Goal: Information Seeking & Learning: Compare options

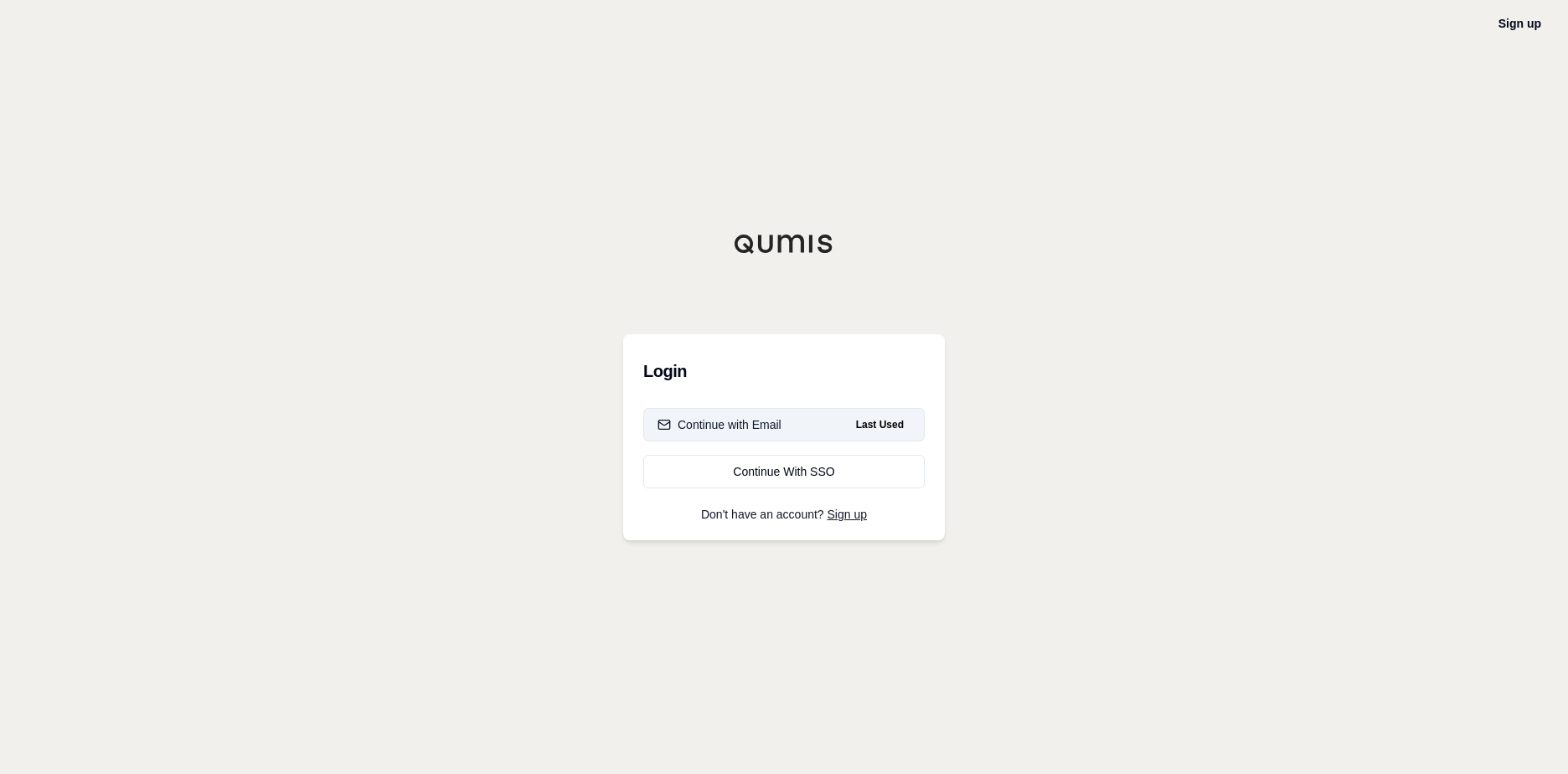
click at [792, 428] on button "Continue with Email Last Used" at bounding box center [784, 424] width 282 height 34
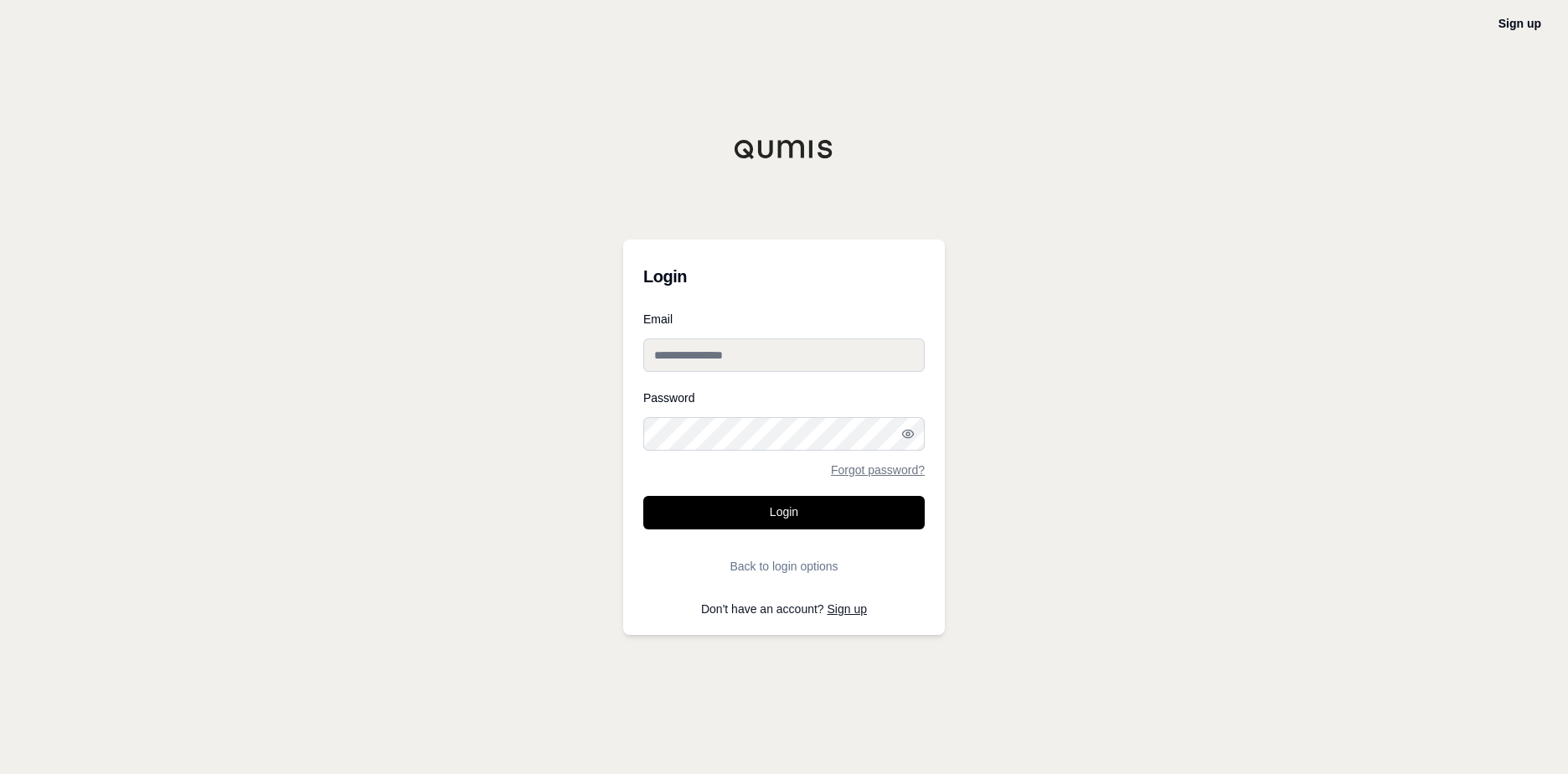
type input "**********"
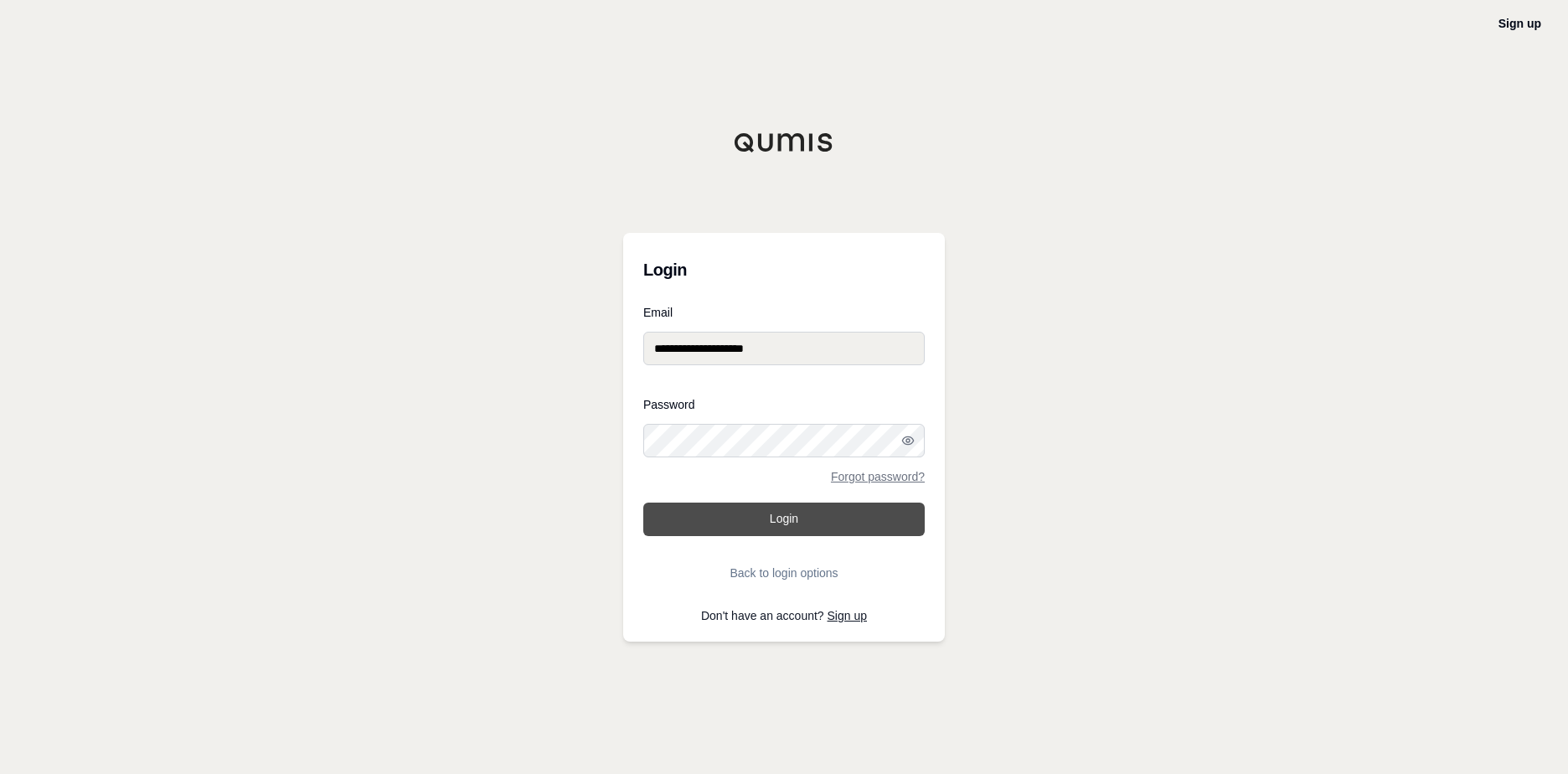
click at [812, 515] on button "Login" at bounding box center [784, 519] width 282 height 34
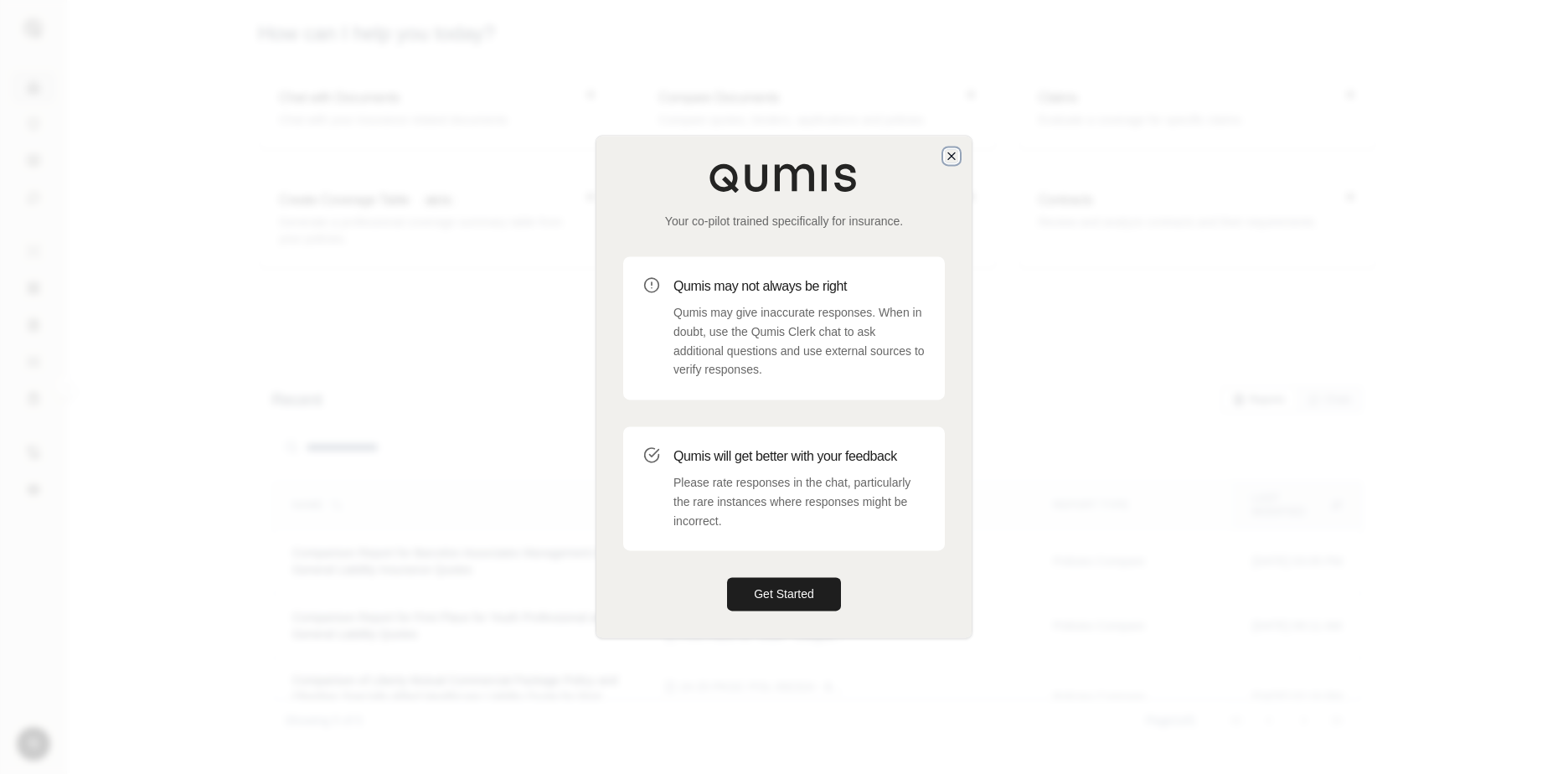
click at [948, 157] on icon "button" at bounding box center [952, 156] width 14 height 14
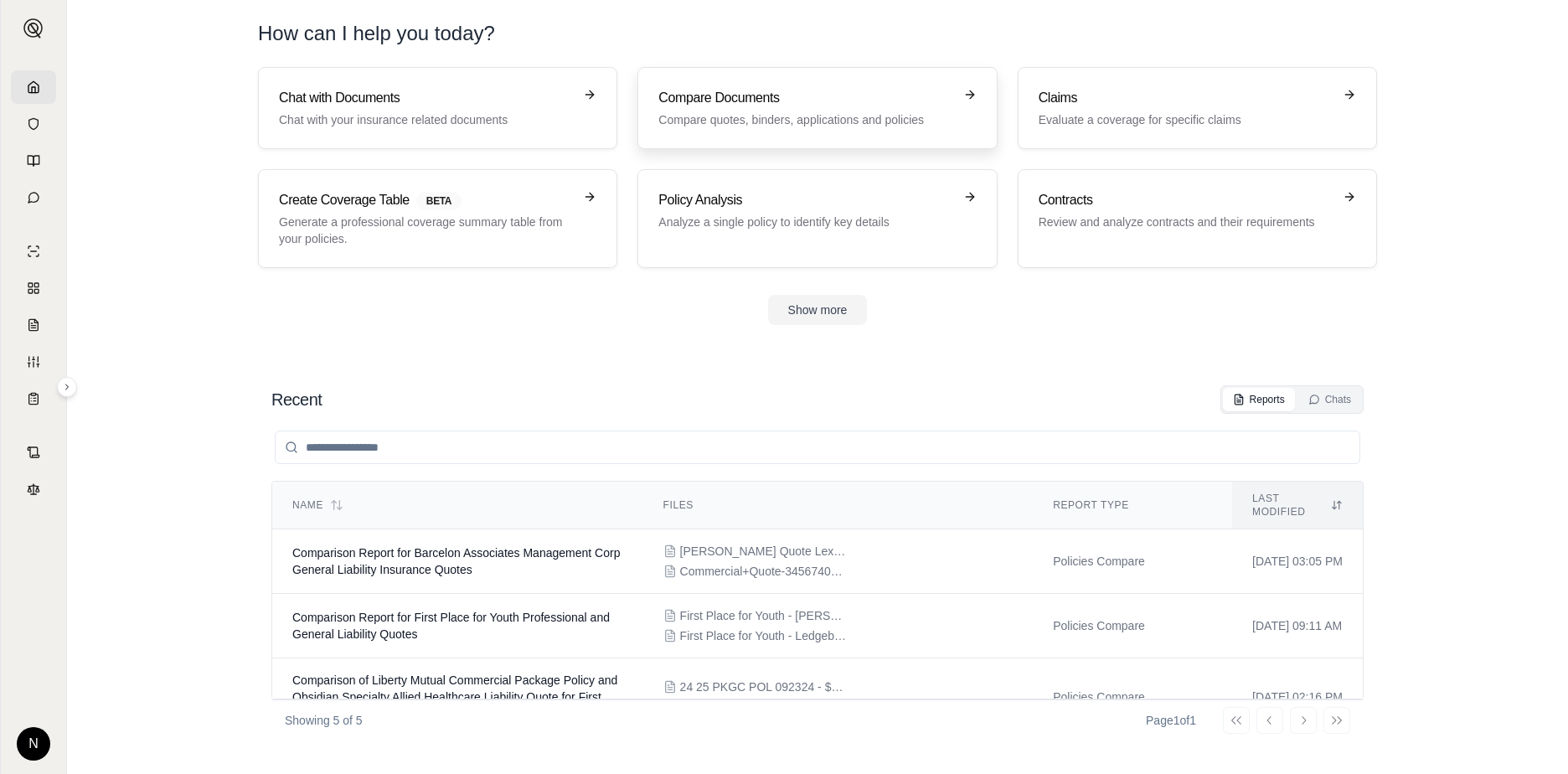
click at [865, 112] on p "Compare quotes, binders, applications and policies" at bounding box center [805, 119] width 294 height 16
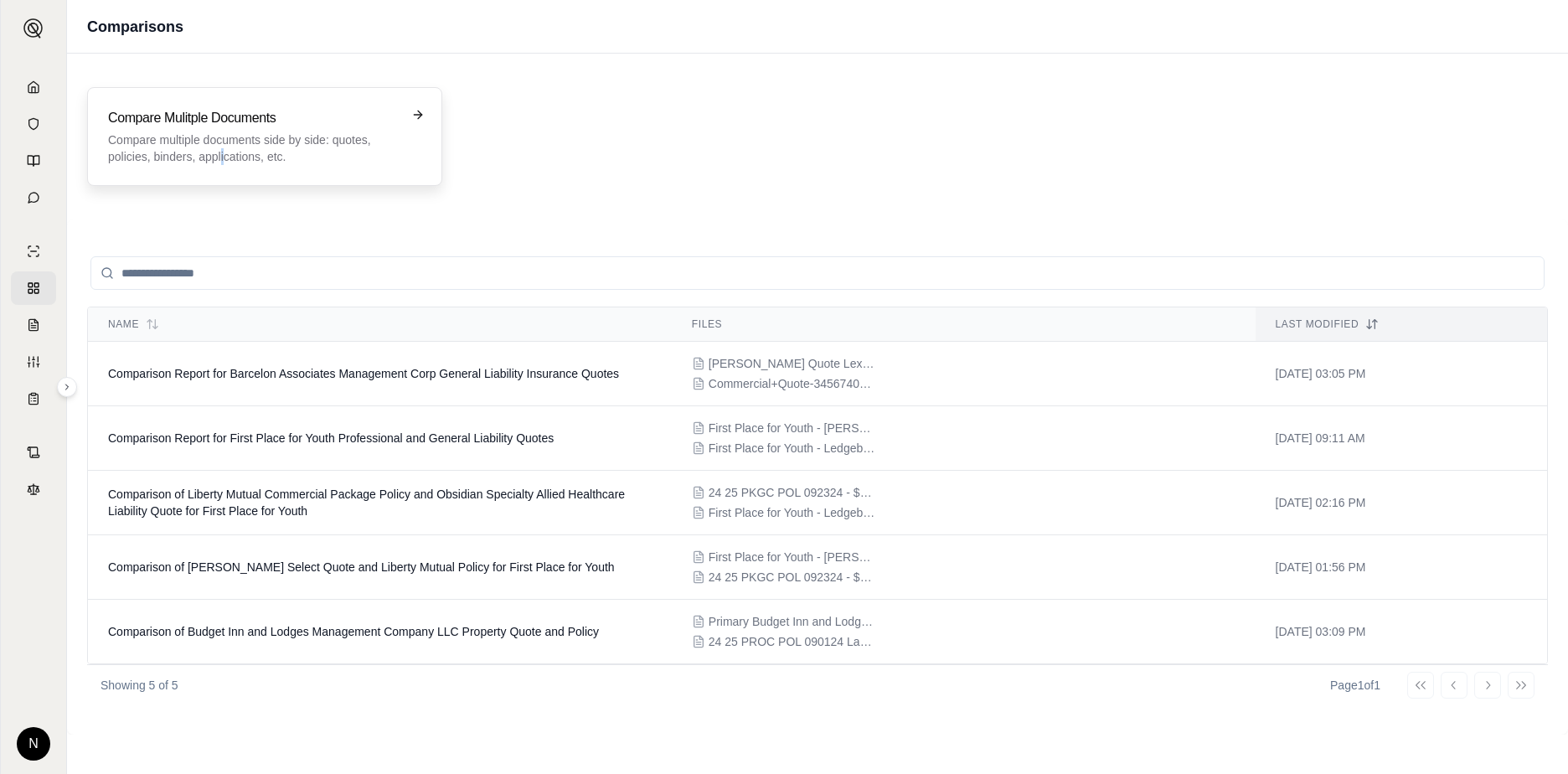
click at [223, 164] on p "Compare multiple documents side by side: quotes, policies, binders, application…" at bounding box center [253, 148] width 290 height 34
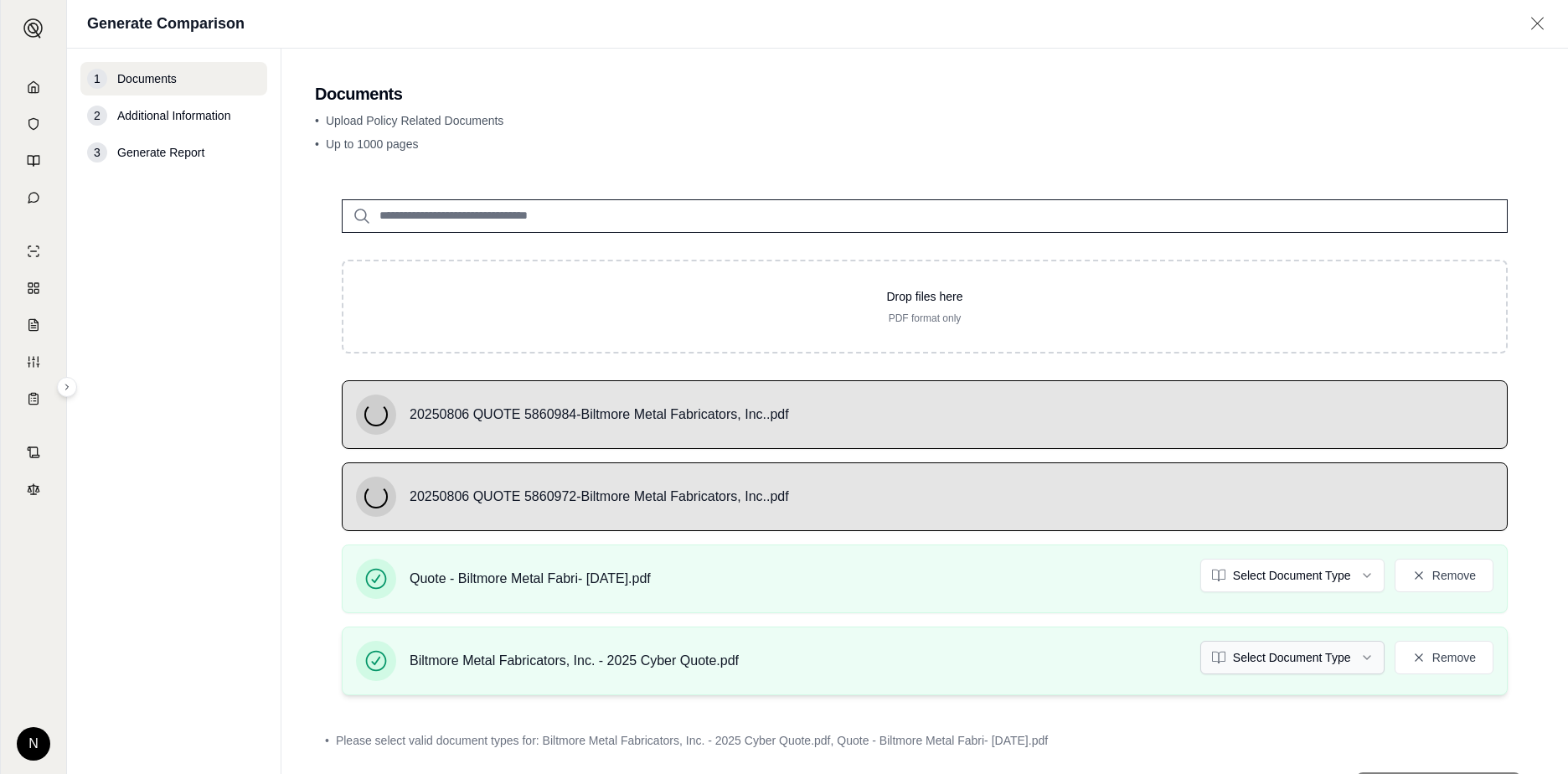
click at [1240, 654] on html "N Generate Comparison 1 Documents 2 Additional Information 3 Generate Report Do…" at bounding box center [784, 387] width 1568 height 774
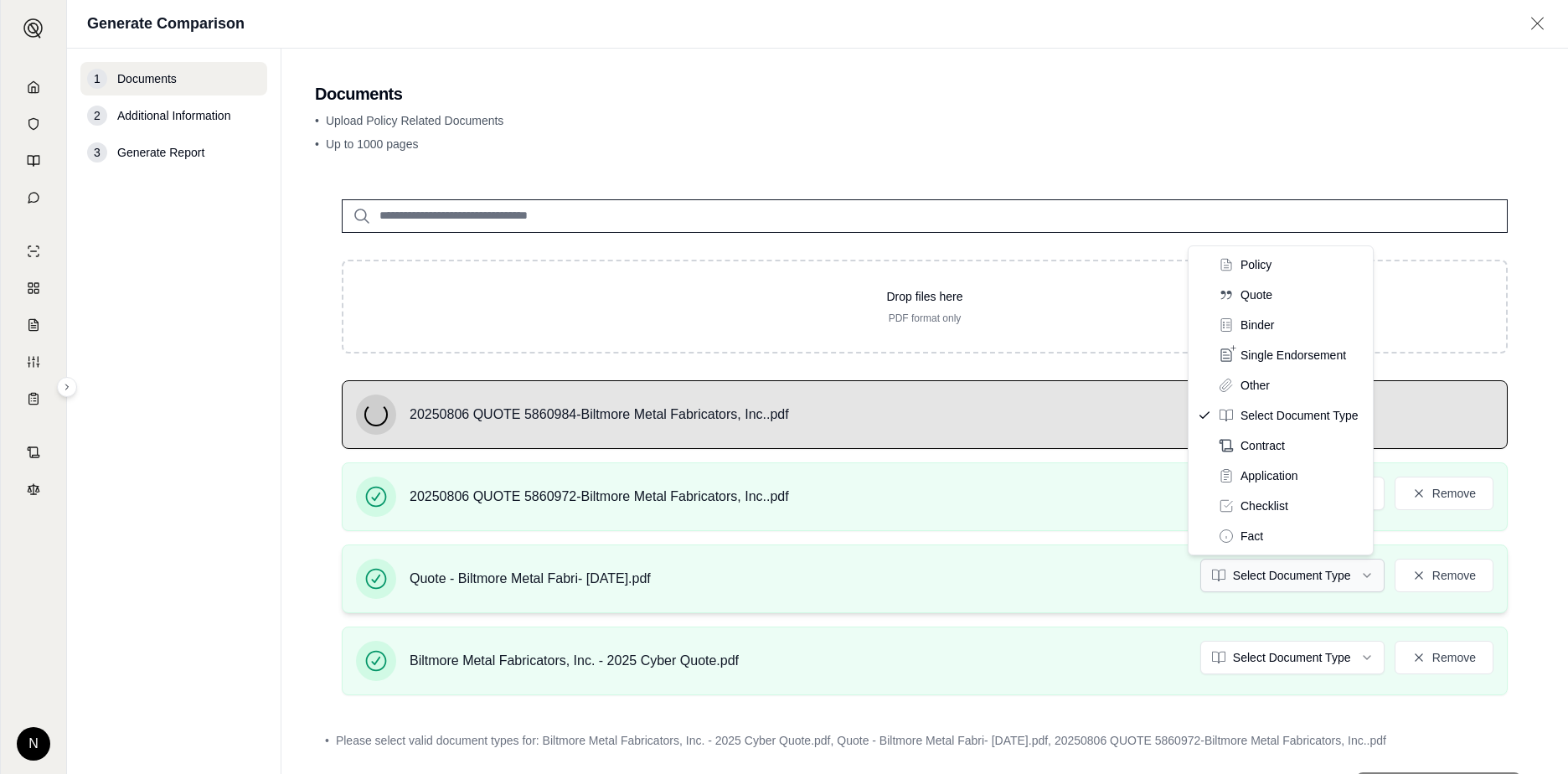
click at [1240, 579] on html "N Generate Comparison 1 Documents 2 Additional Information 3 Generate Report Do…" at bounding box center [784, 387] width 1568 height 774
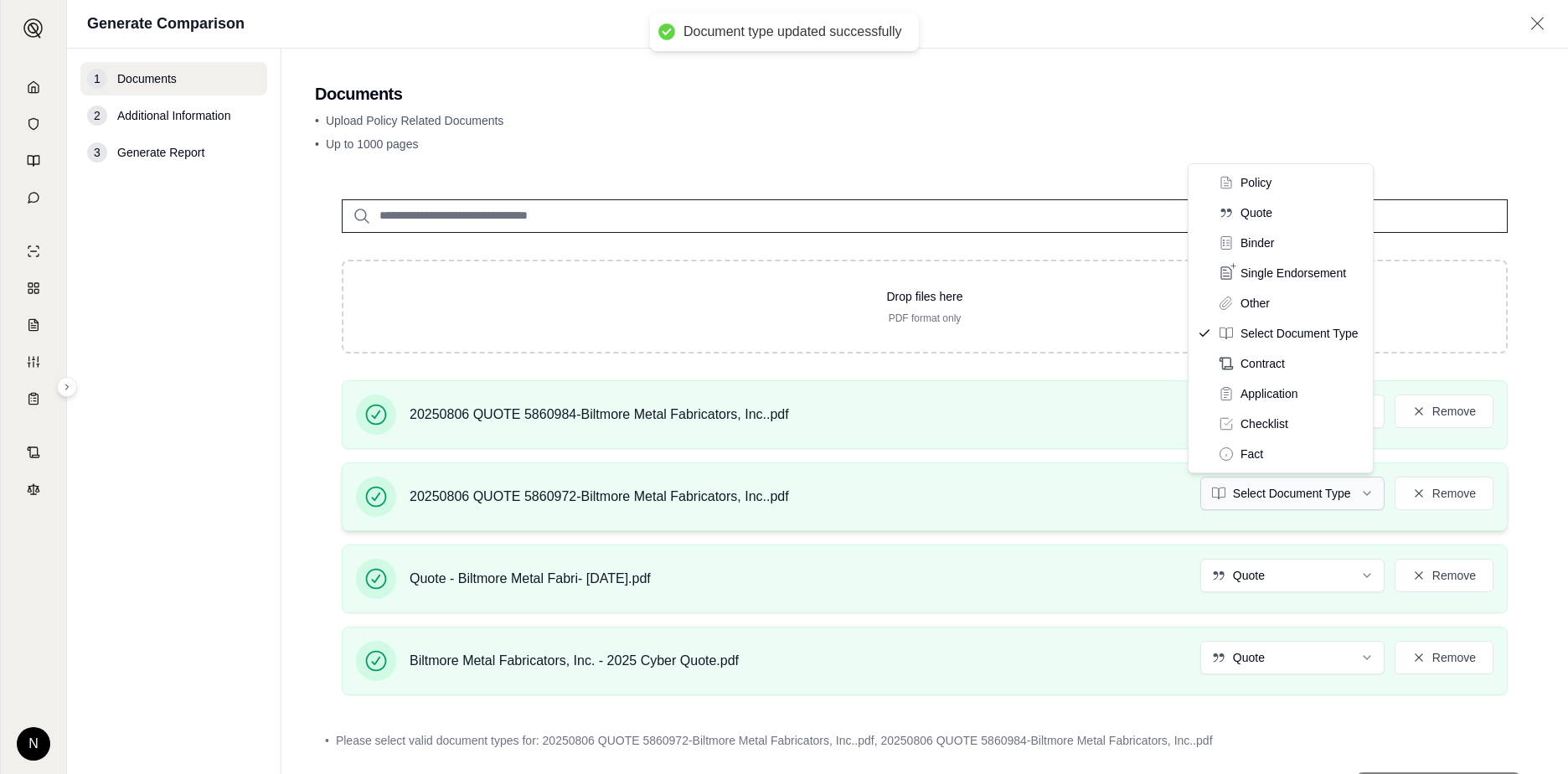
click at [1240, 498] on html "Document type updated successfully Document type updated successfully N Generat…" at bounding box center [784, 387] width 1568 height 774
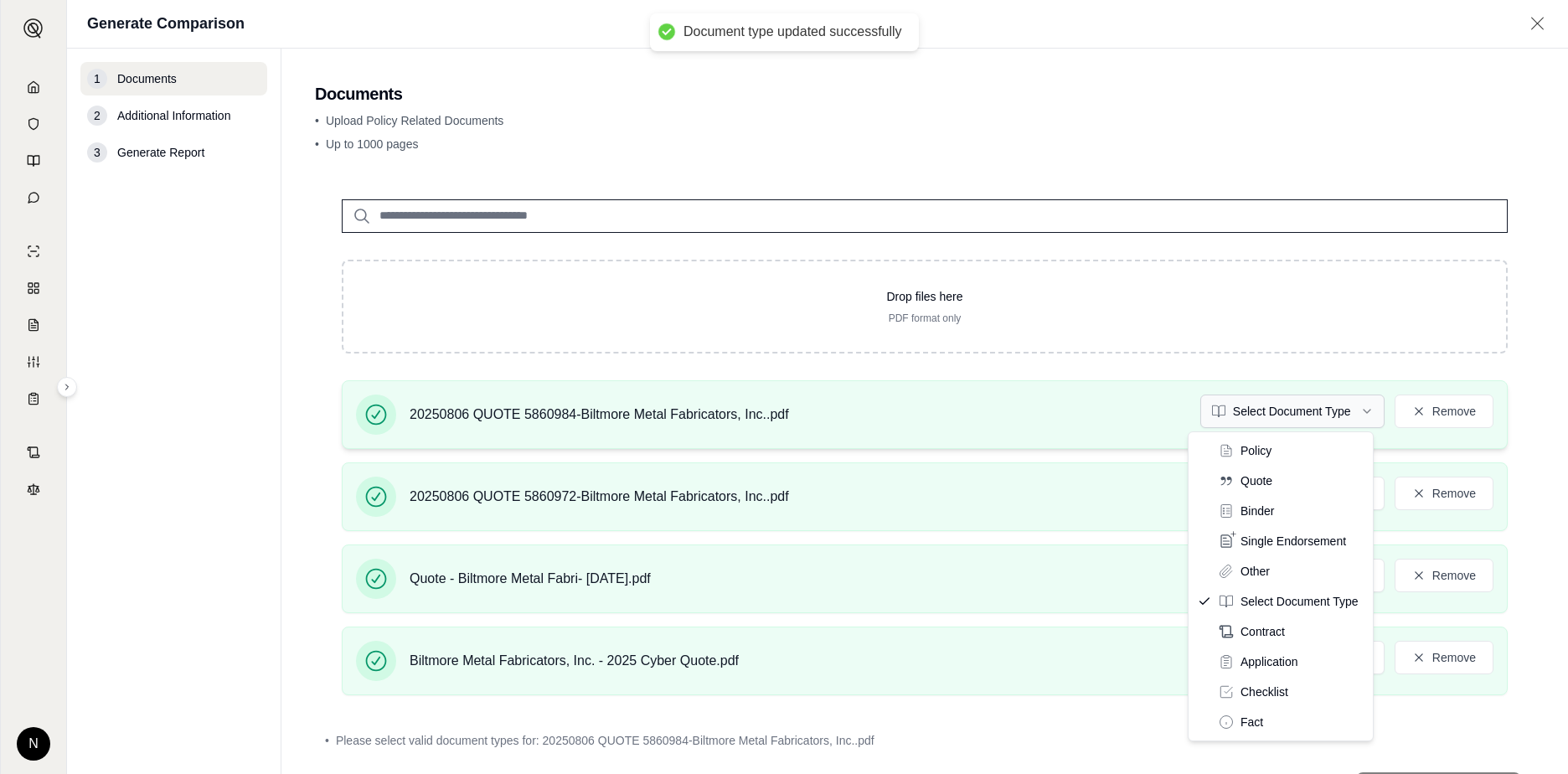
click at [1240, 414] on html "Document type updated successfully Document type updated successfully N Generat…" at bounding box center [784, 387] width 1568 height 774
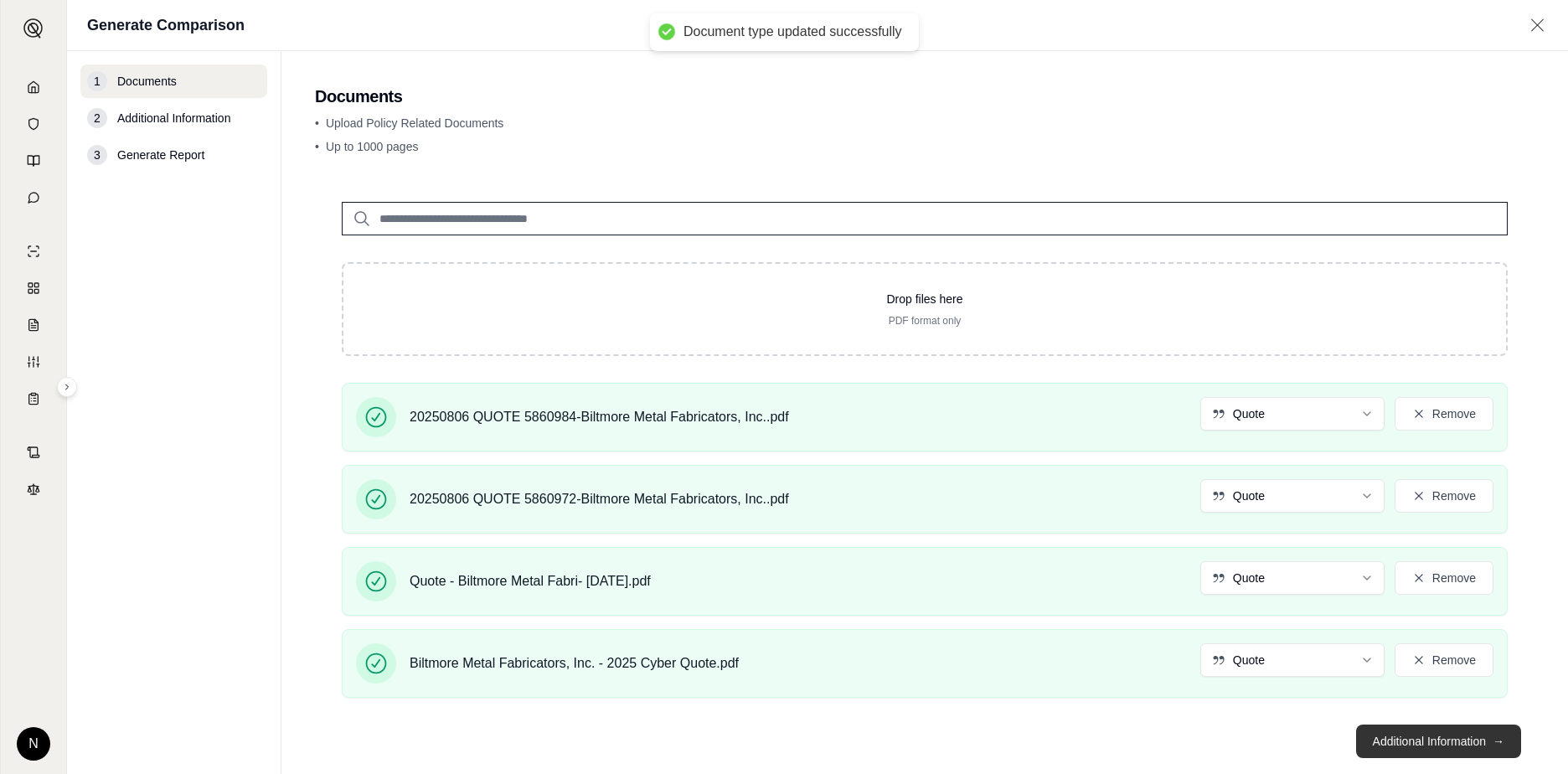
click at [1240, 741] on button "Additional Information →" at bounding box center [1438, 741] width 165 height 34
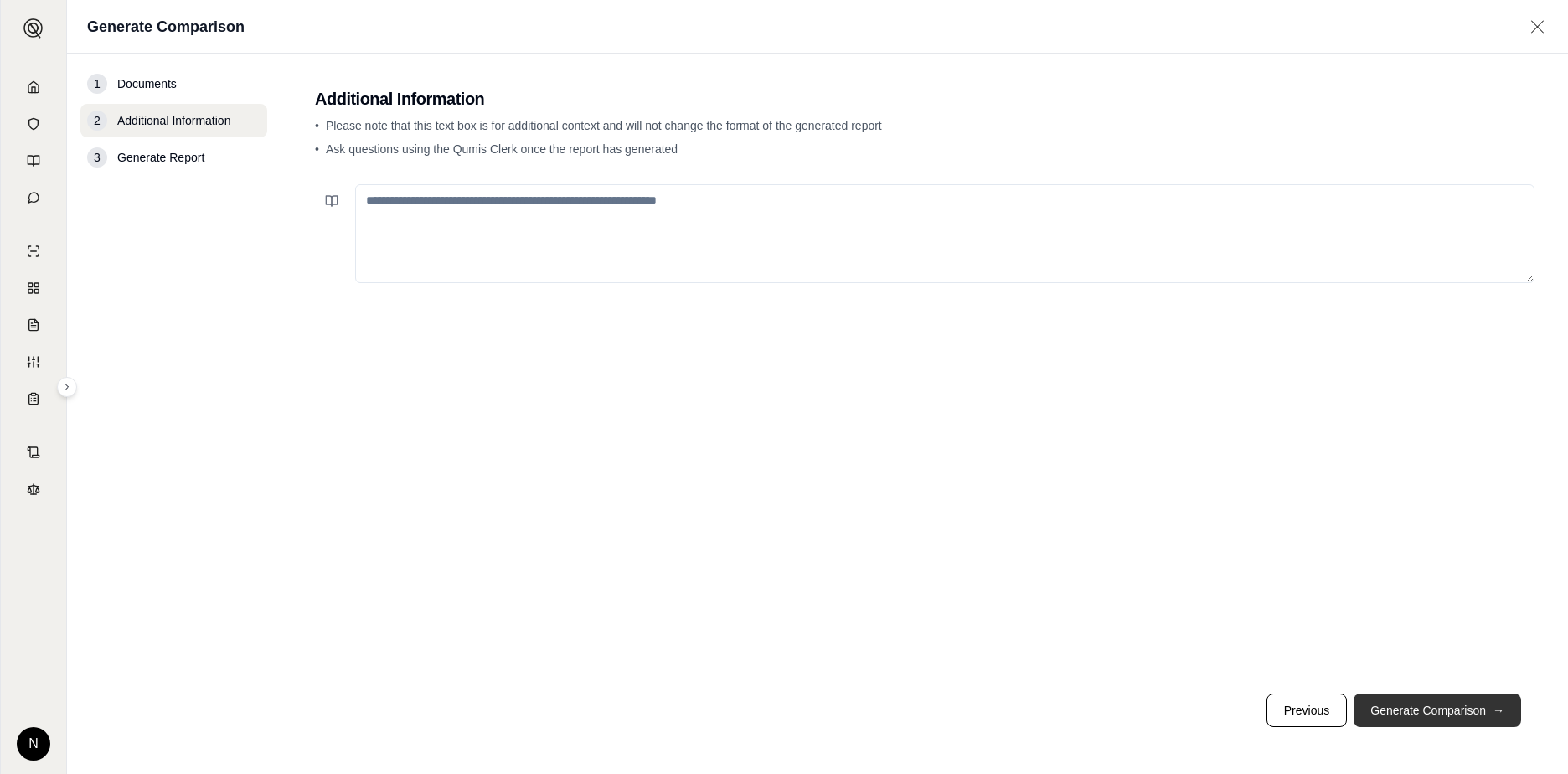
click at [1240, 697] on button "Generate Comparison →" at bounding box center [1438, 710] width 167 height 34
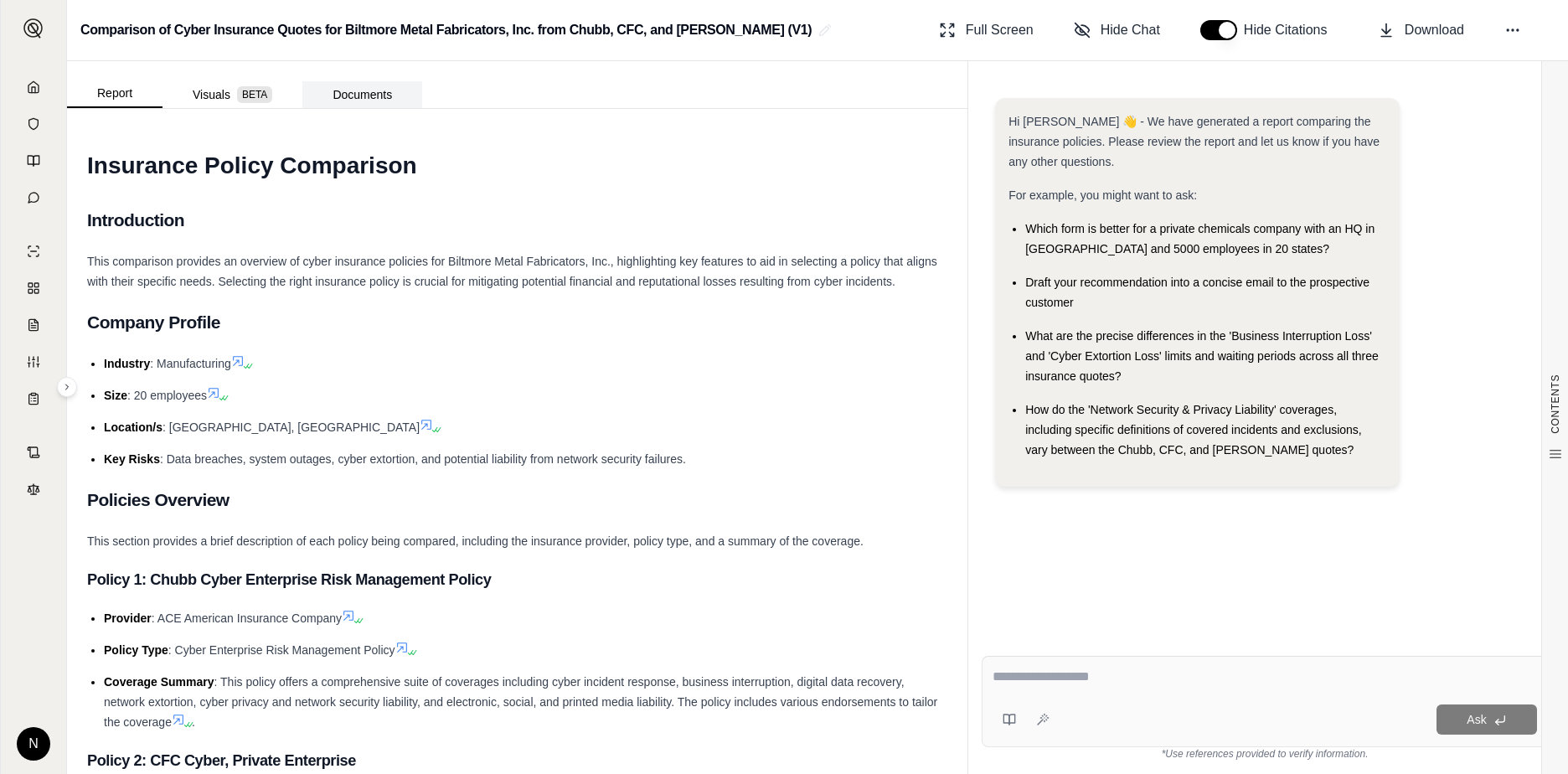
click at [378, 96] on button "Documents" at bounding box center [362, 94] width 120 height 27
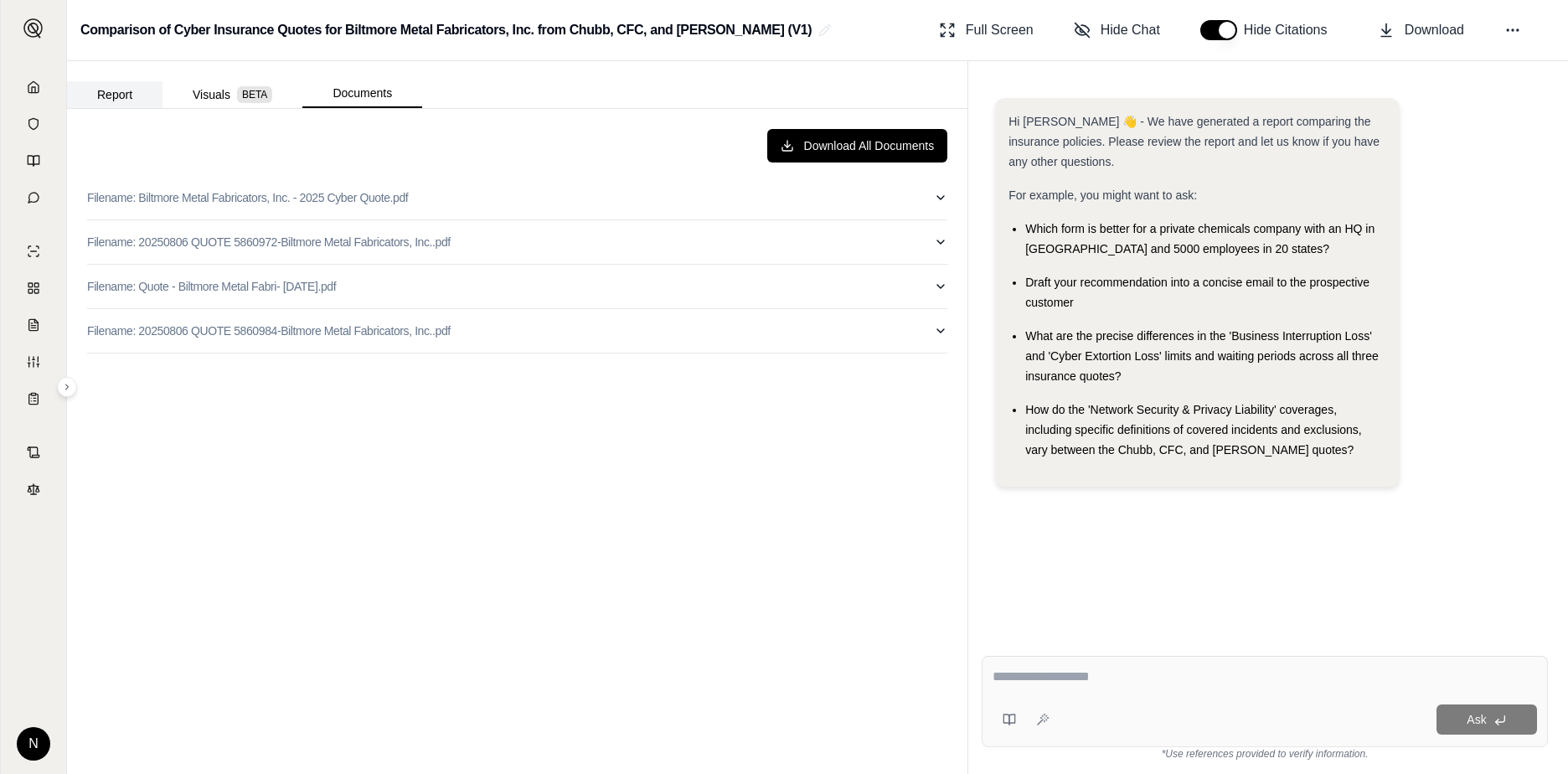
click at [118, 97] on button "Report" at bounding box center [115, 94] width 96 height 27
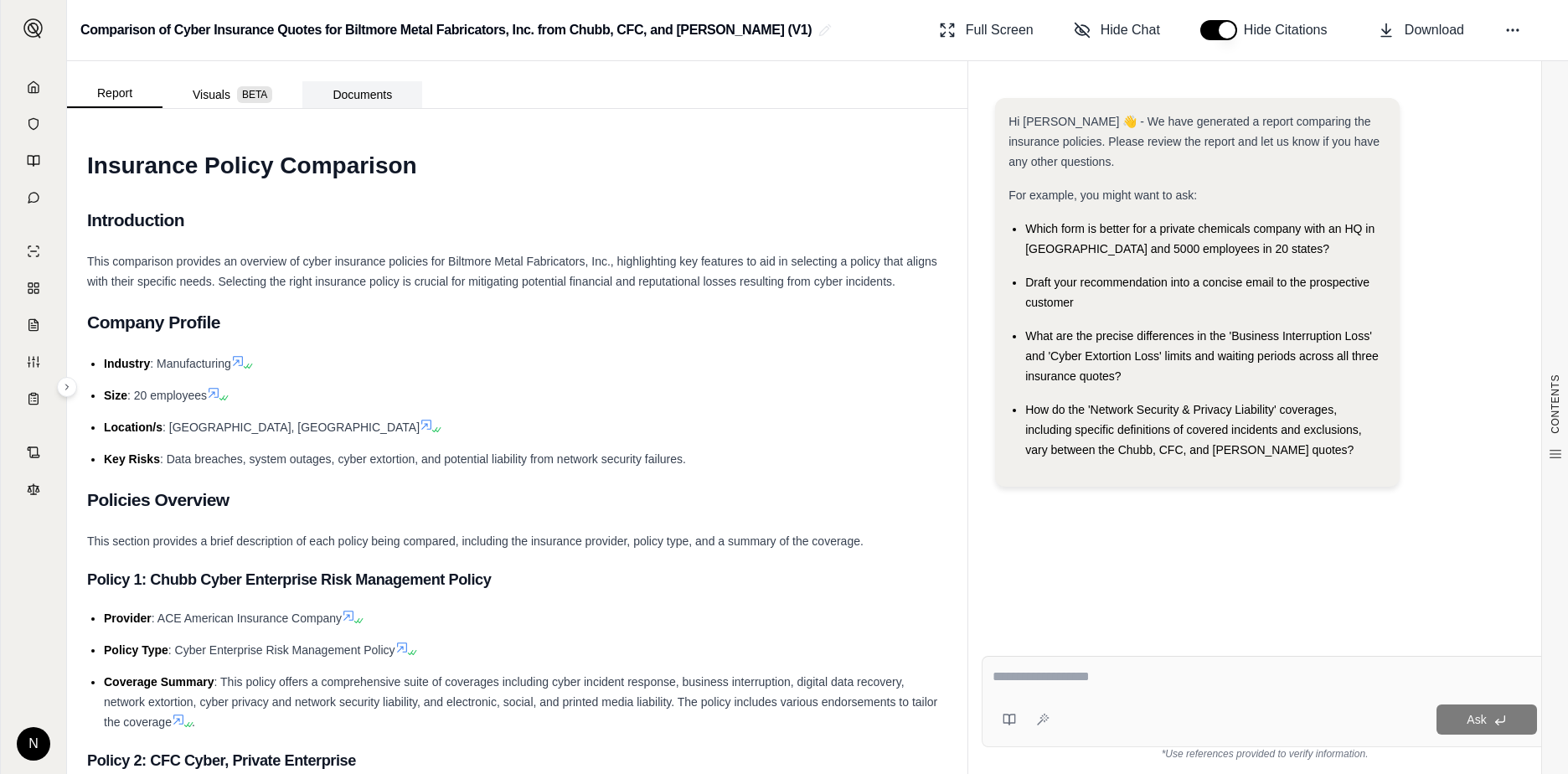
click at [377, 98] on button "Documents" at bounding box center [362, 94] width 120 height 27
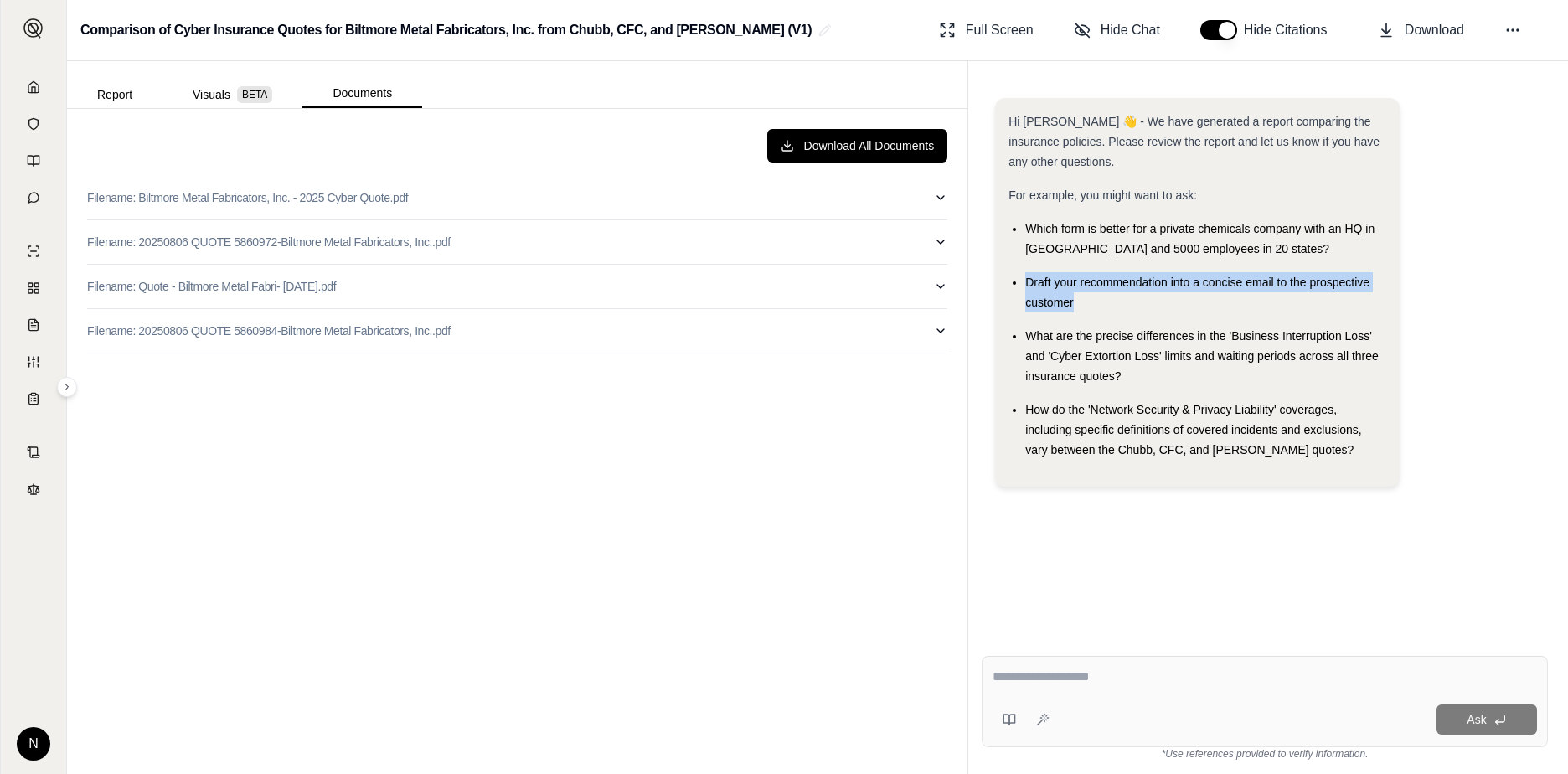
drag, startPoint x: 1076, startPoint y: 296, endPoint x: 1015, endPoint y: 274, distance: 64.8
click at [1026, 274] on li "Draft your recommendation into a concise email to the prospective customer" at bounding box center [1206, 292] width 361 height 41
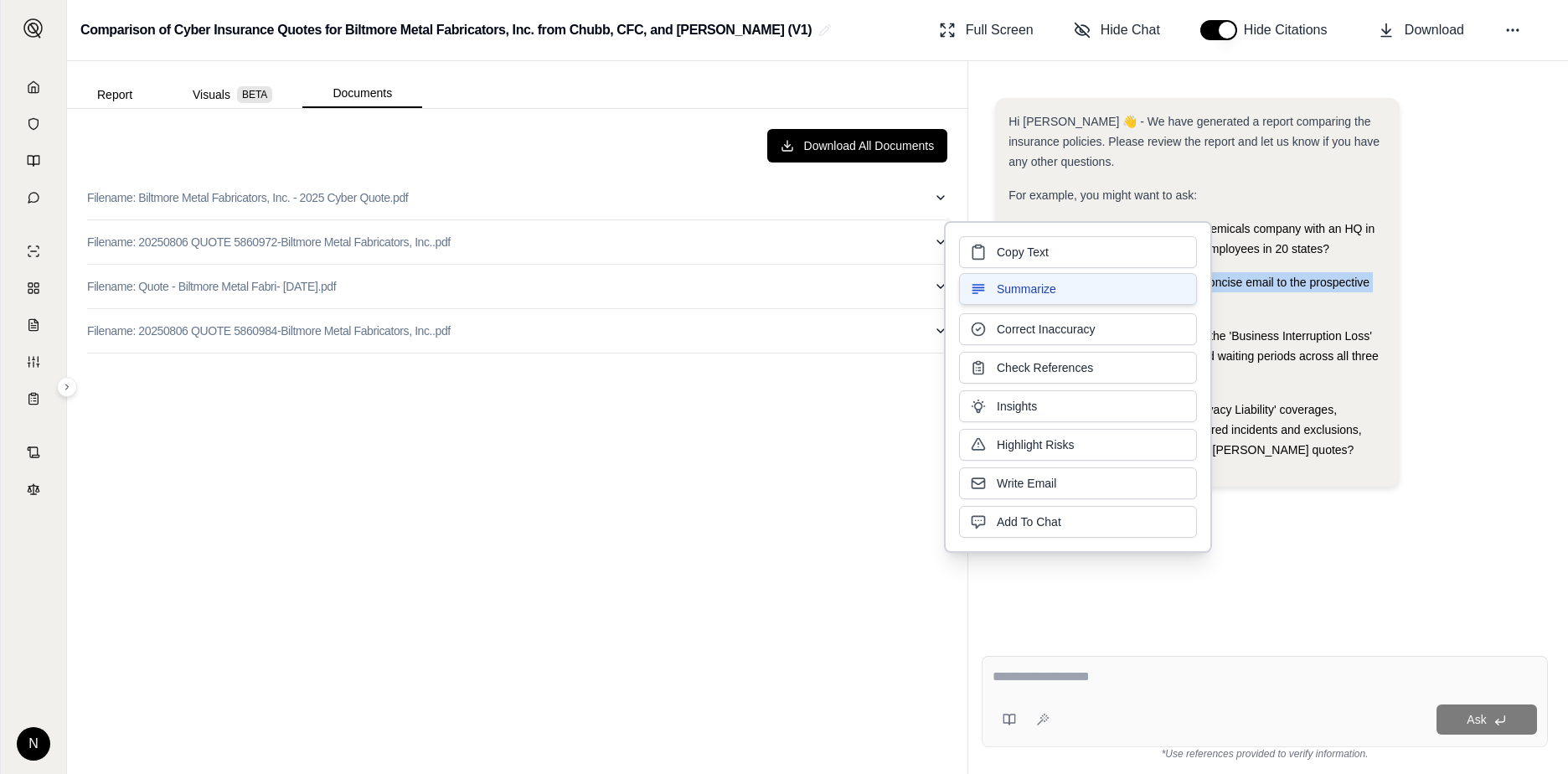
copy span "Draft your recommendation into a concise email to the prospective customer"
click at [1240, 390] on div "Hi [PERSON_NAME] 👋 - We have generated a report comparing the insurance policie…" at bounding box center [1265, 299] width 540 height 403
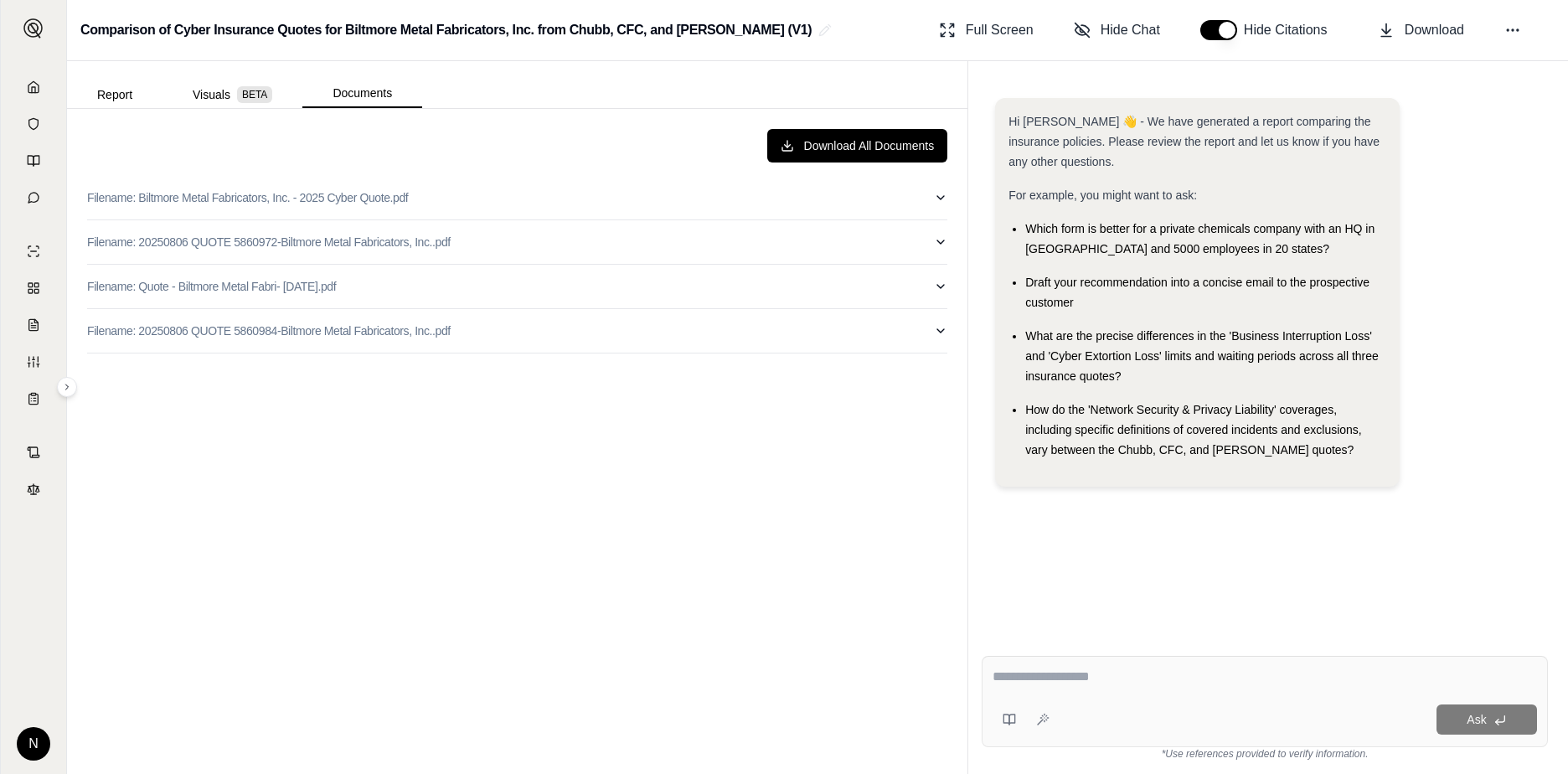
click at [1091, 674] on textarea at bounding box center [1265, 677] width 545 height 20
paste textarea "**********"
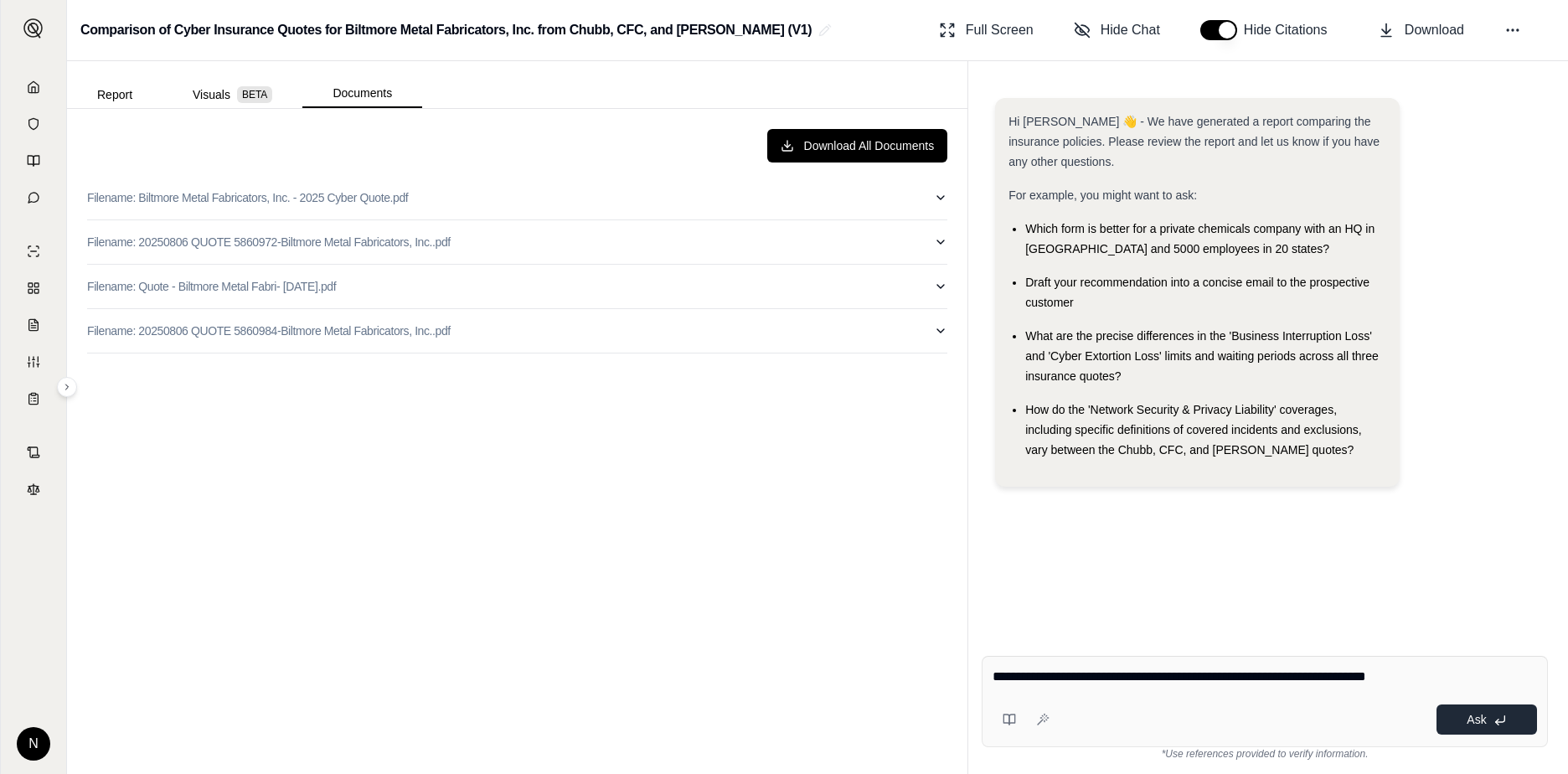
type textarea "**********"
click at [1240, 711] on button "Ask" at bounding box center [1487, 719] width 101 height 30
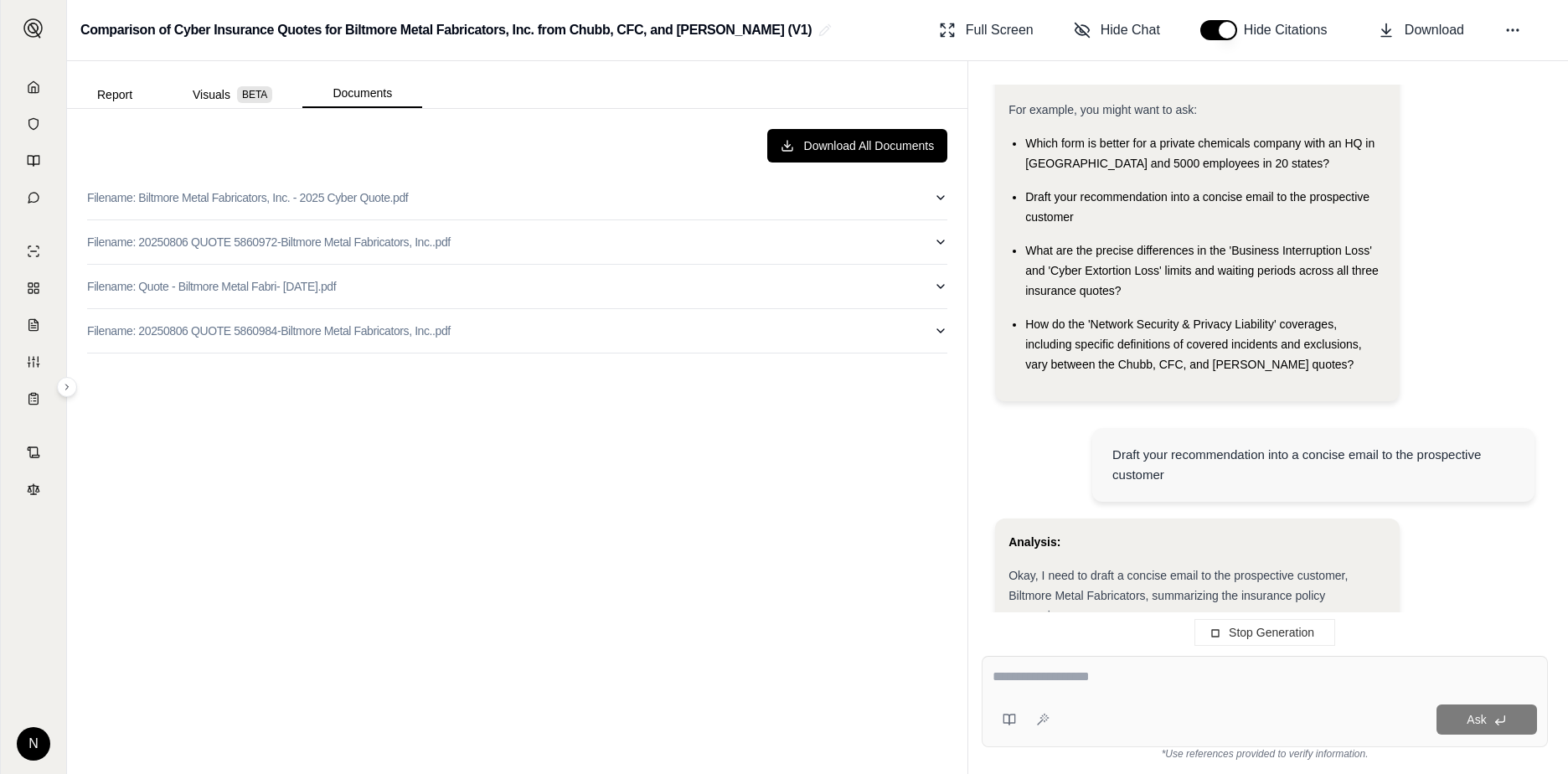
scroll to position [1871, 0]
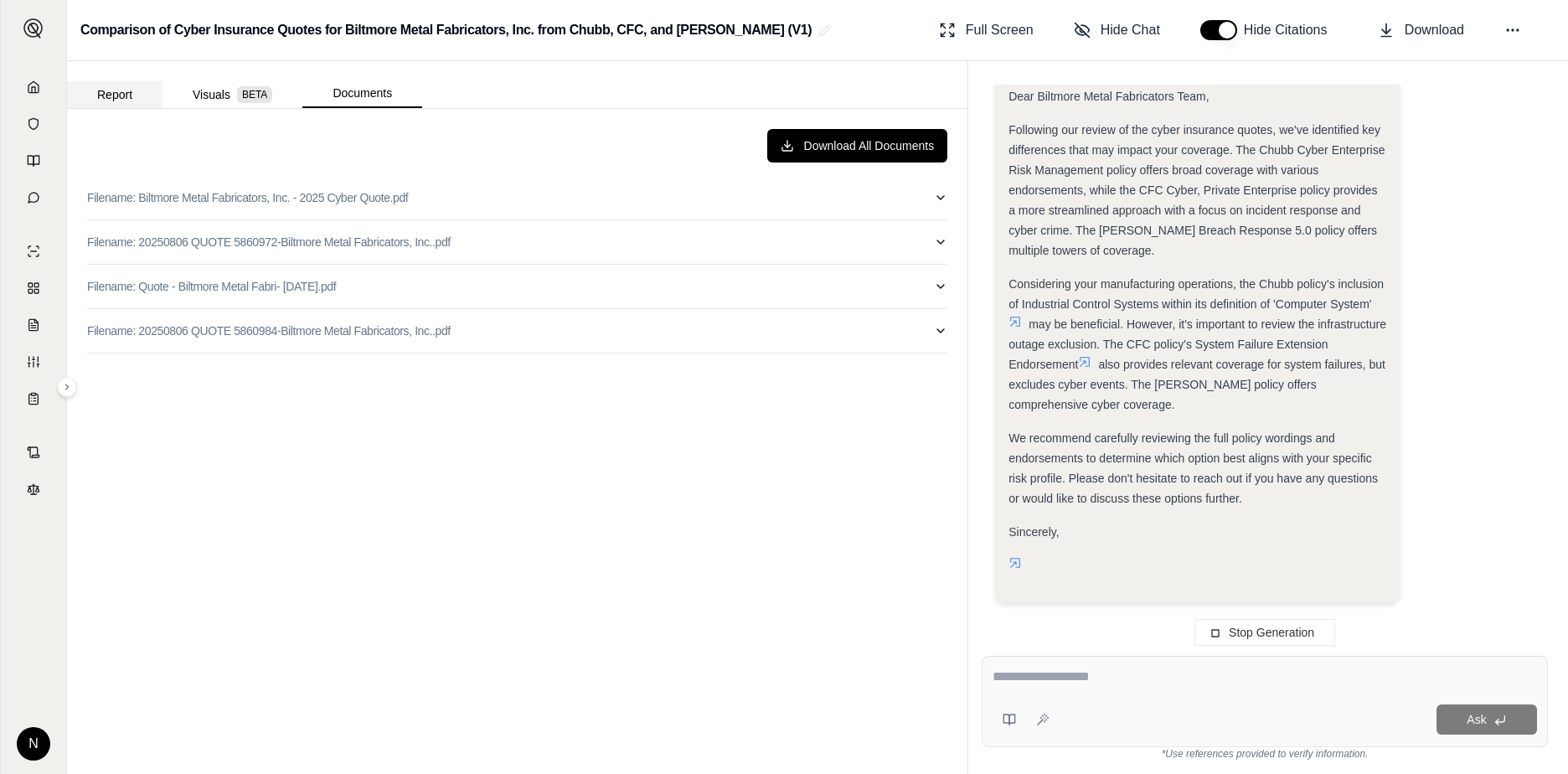
click at [118, 97] on button "Report" at bounding box center [115, 94] width 96 height 27
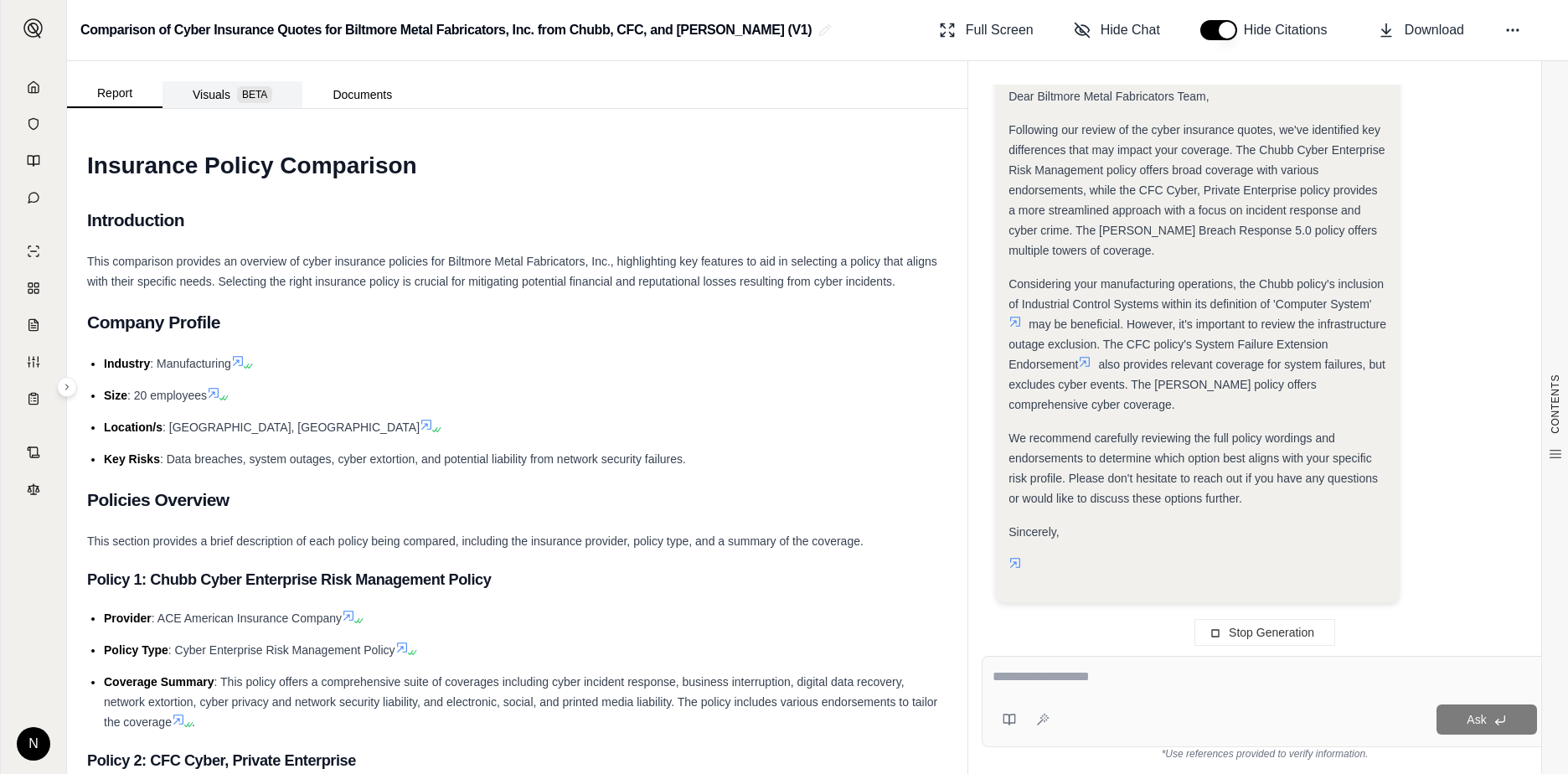
click at [220, 91] on button "Visuals BETA" at bounding box center [233, 94] width 140 height 27
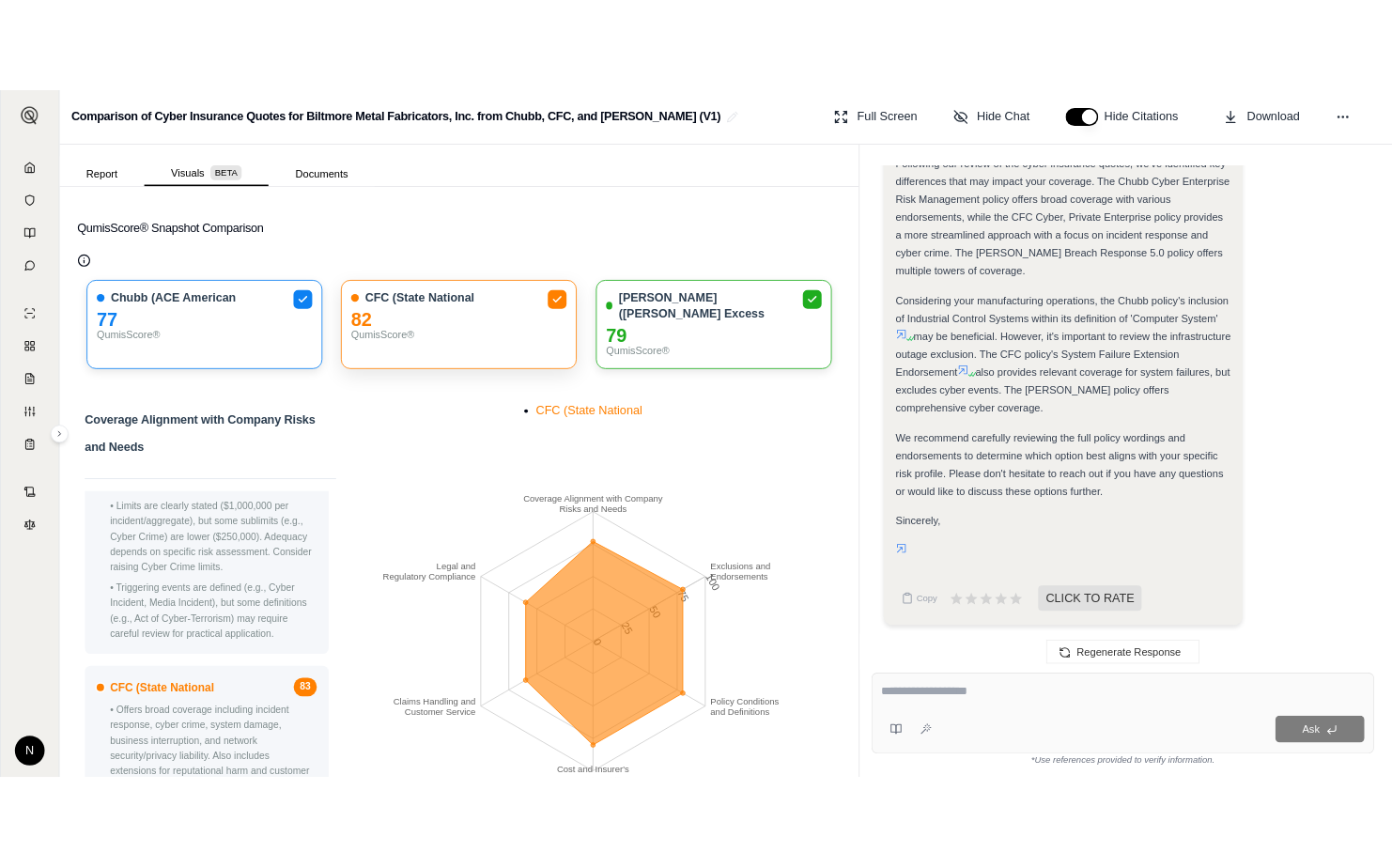
scroll to position [757, 0]
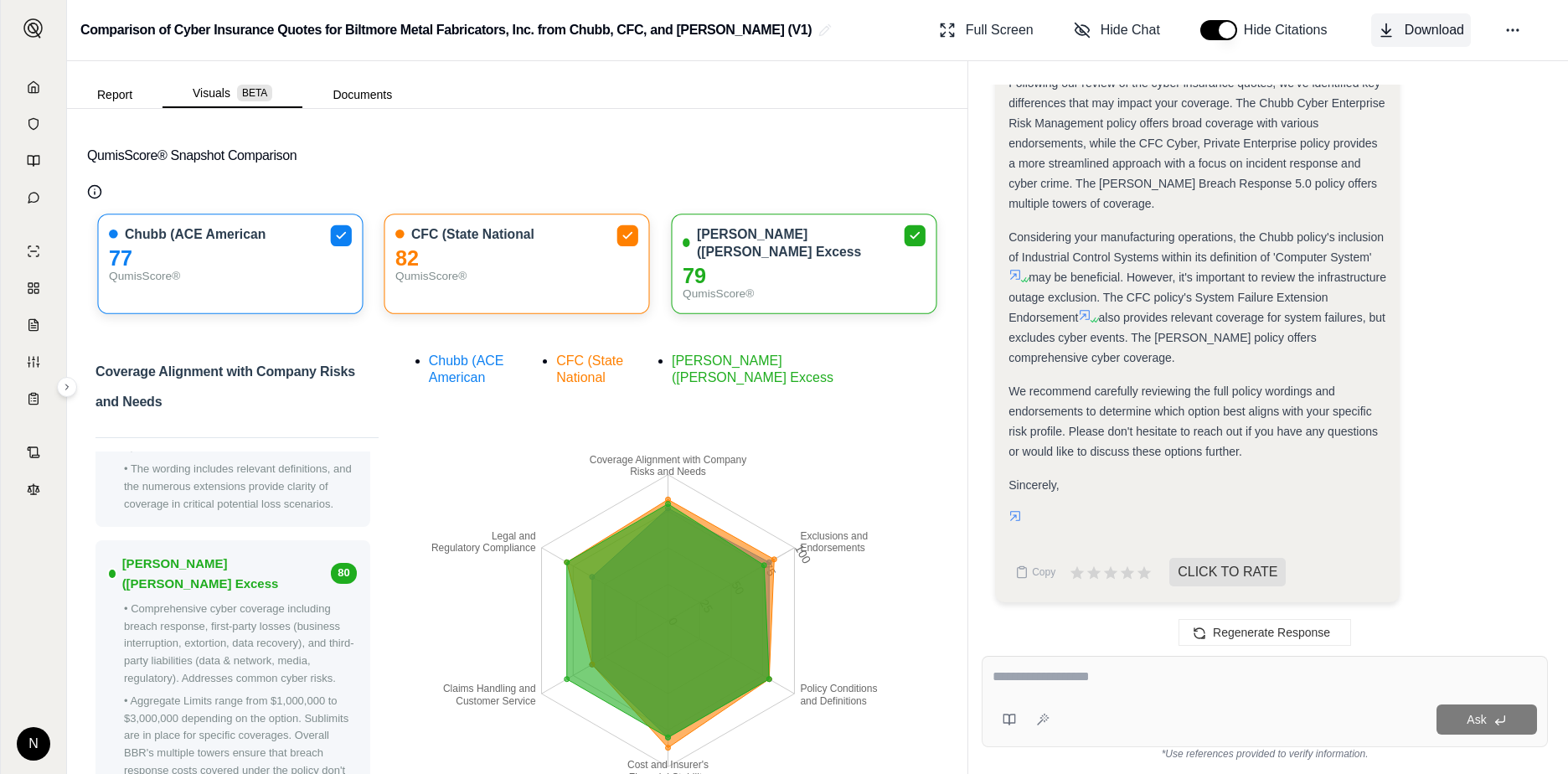
click at [1240, 34] on button "Download" at bounding box center [1421, 30] width 100 height 34
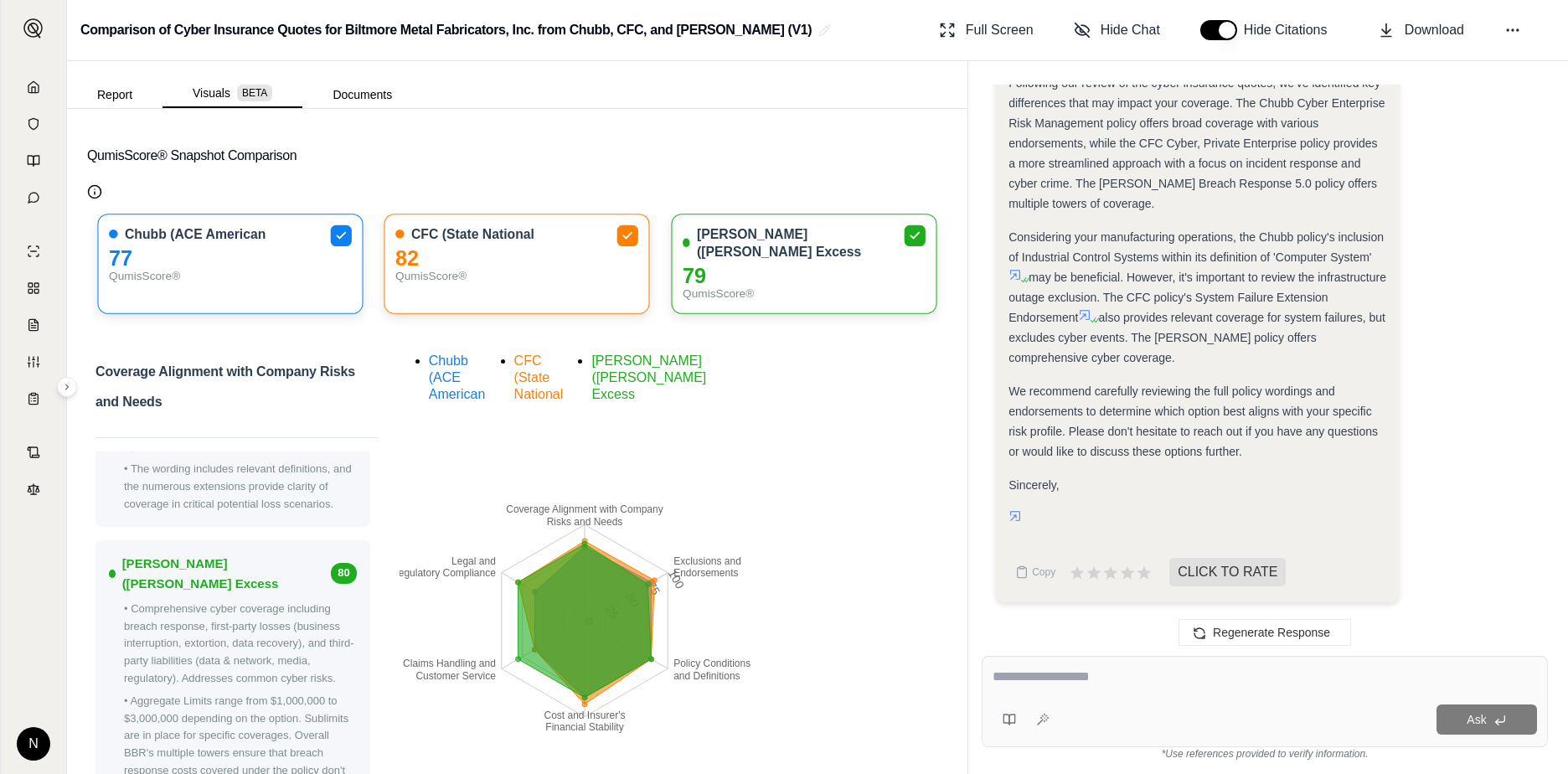
scroll to position [1919, 0]
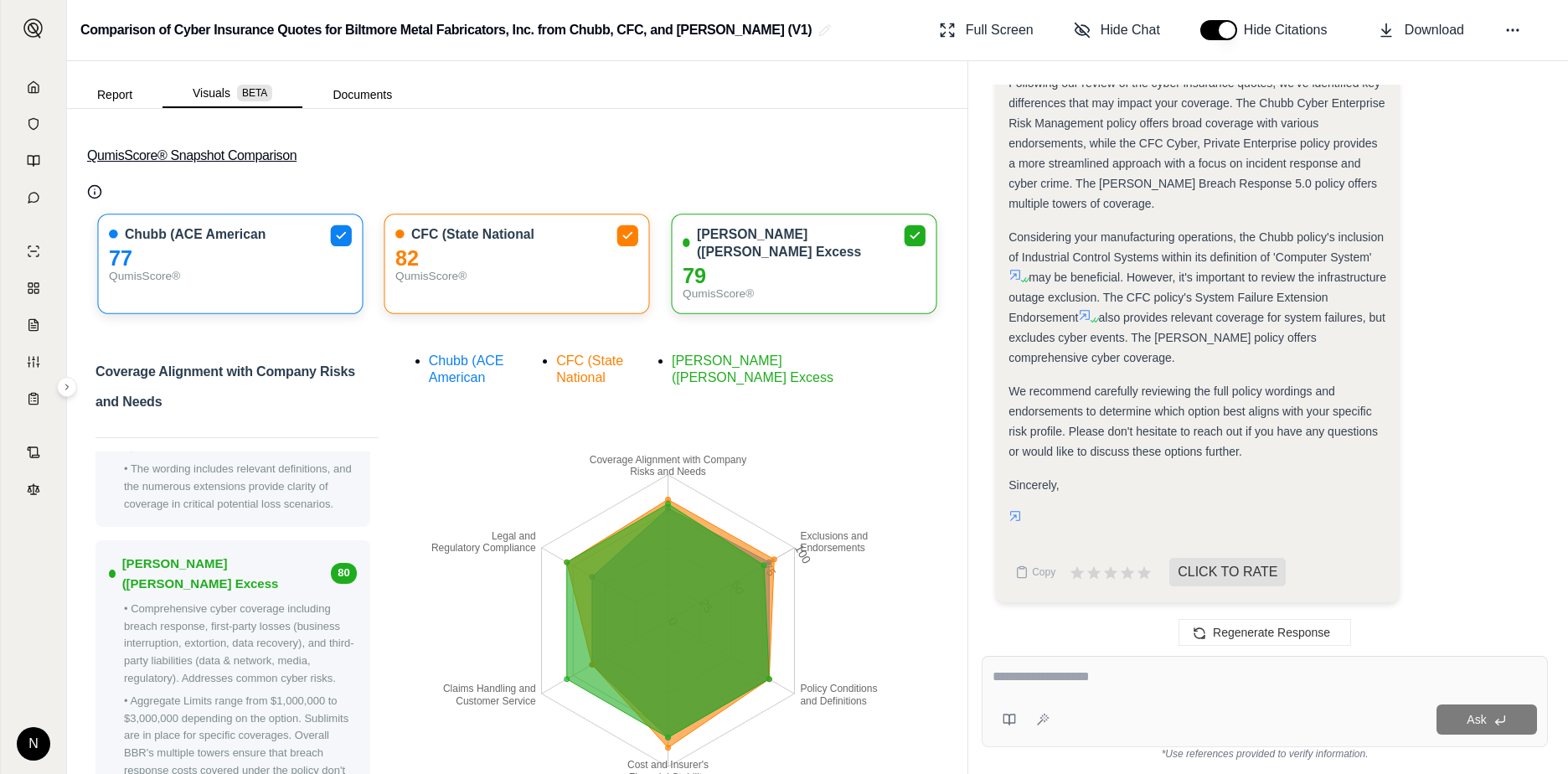
click at [222, 159] on button "QumisScore® Snapshot Comparison" at bounding box center [517, 156] width 860 height 53
click at [1096, 670] on textarea at bounding box center [1265, 677] width 545 height 20
type textarea "**********"
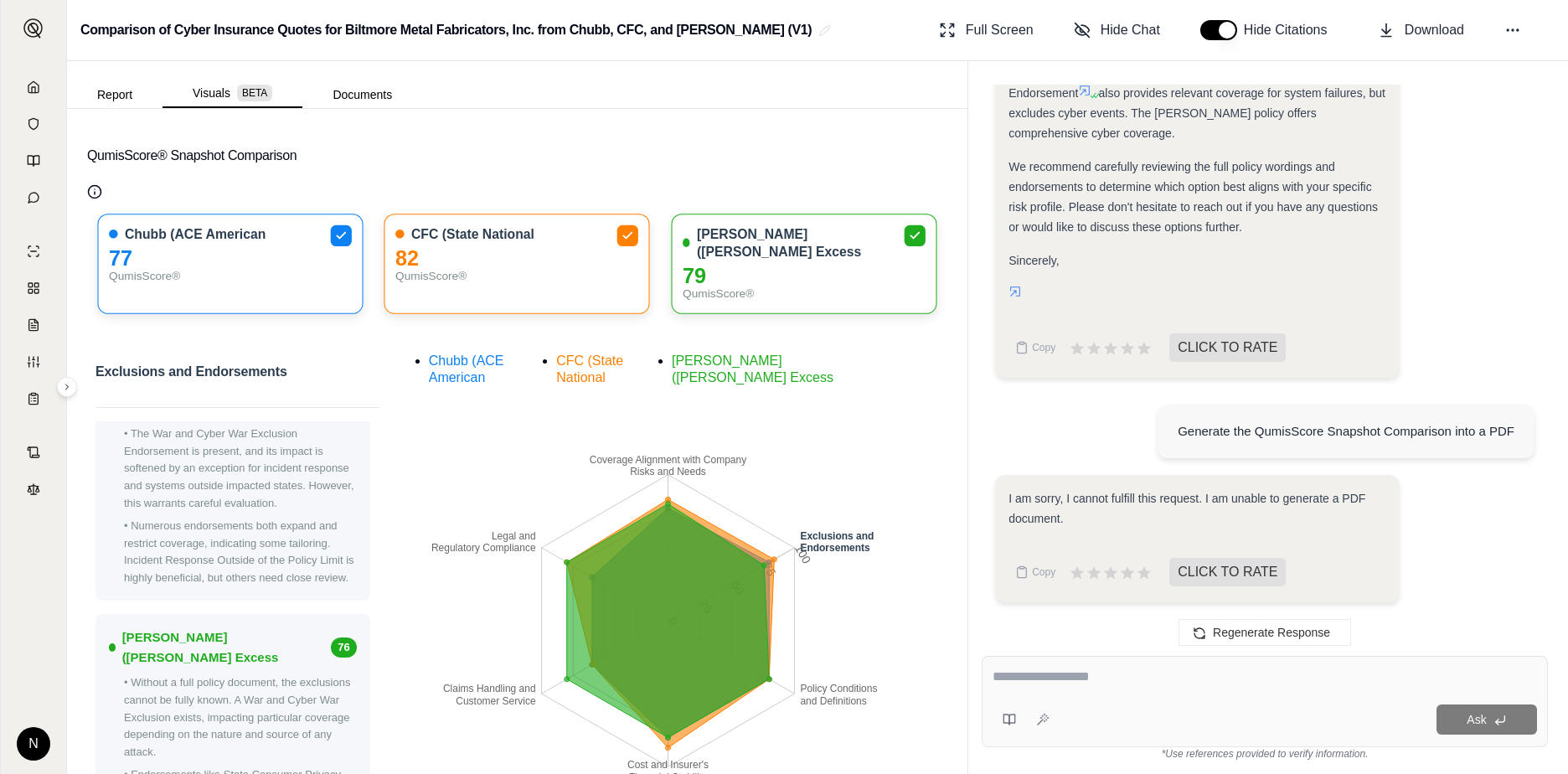
scroll to position [675, 0]
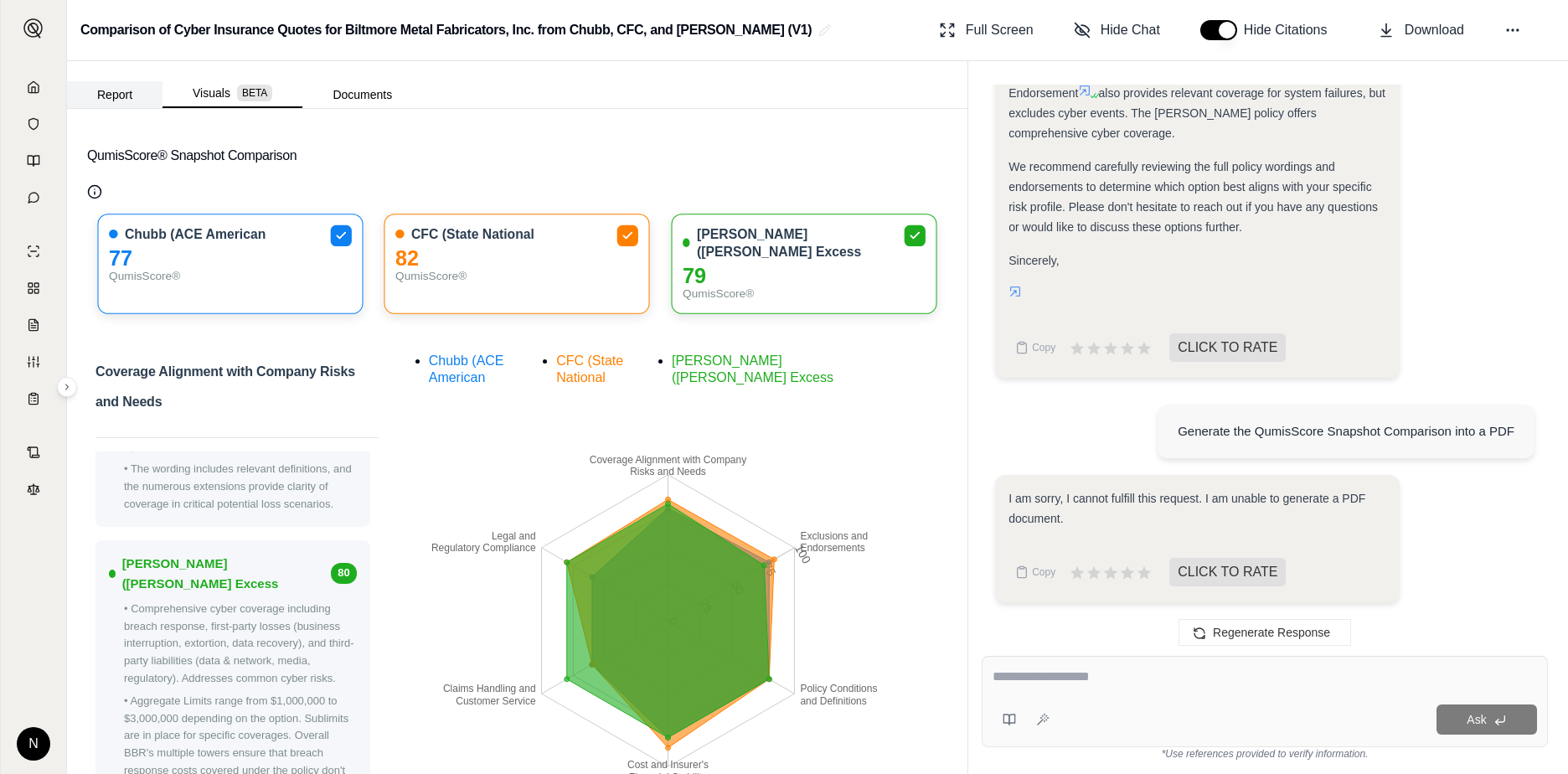
click at [125, 92] on button "Report" at bounding box center [115, 94] width 96 height 27
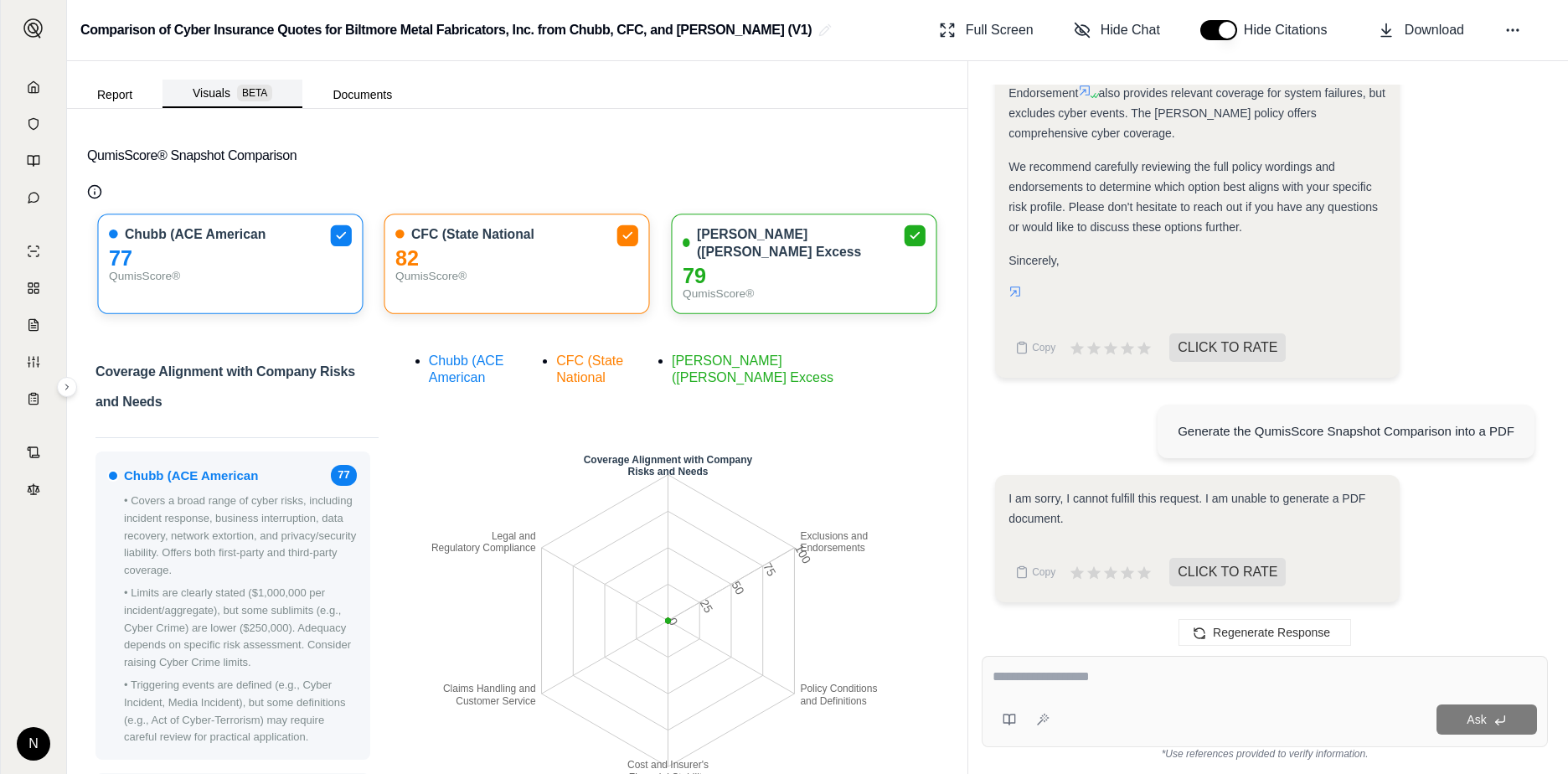
click at [251, 93] on span "BETA" at bounding box center [254, 92] width 35 height 16
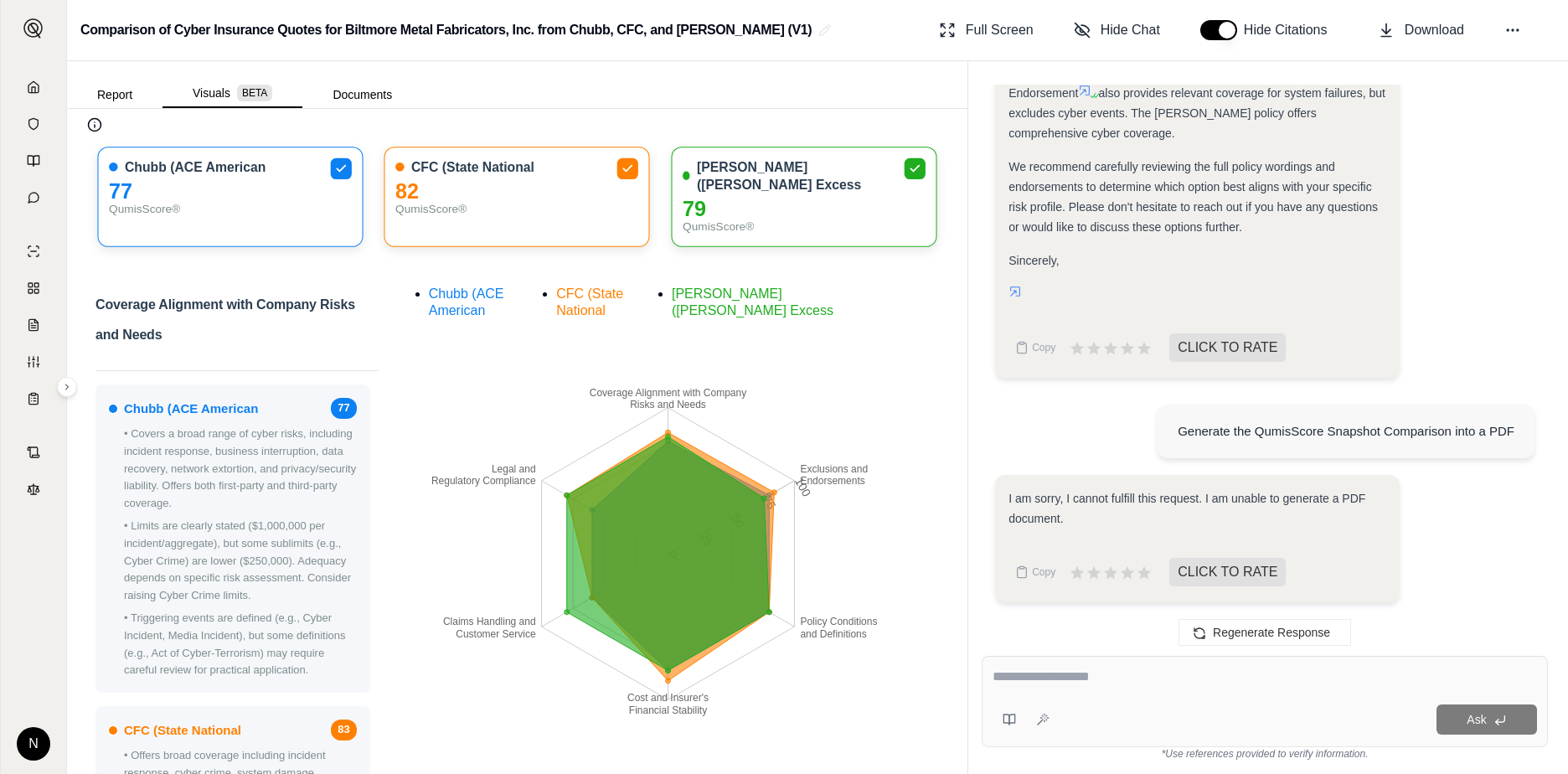
scroll to position [0, 0]
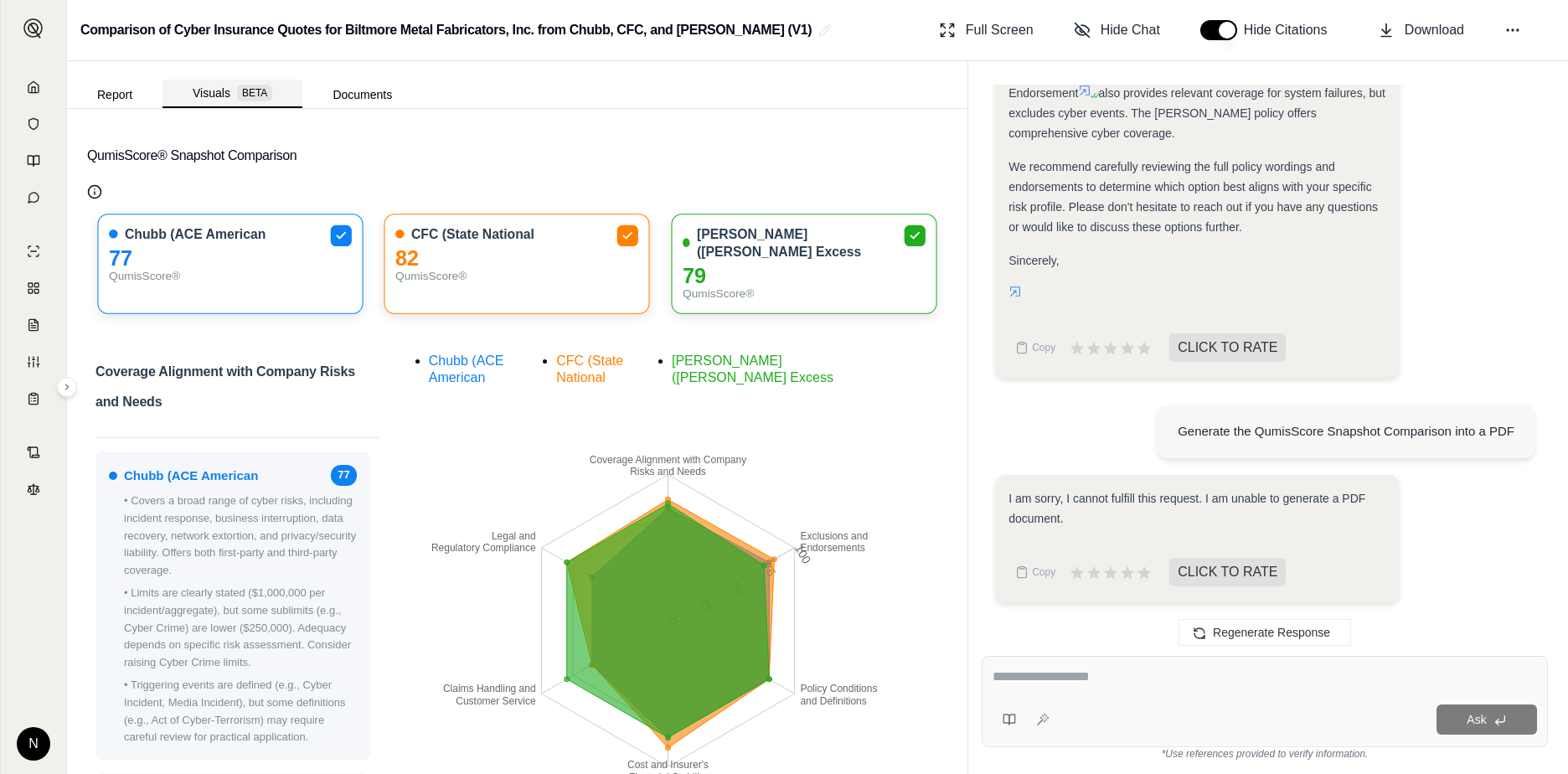
click at [243, 92] on span "BETA" at bounding box center [254, 92] width 35 height 16
click at [1240, 25] on icon at bounding box center [1512, 29] width 16 height 16
click at [588, 114] on div "QumisScore® Snapshot Comparison Chubb (ACE American 77 QumisScore® CFC (State N…" at bounding box center [517, 441] width 901 height 665
click at [1240, 31] on circle at bounding box center [1513, 30] width 2 height 2
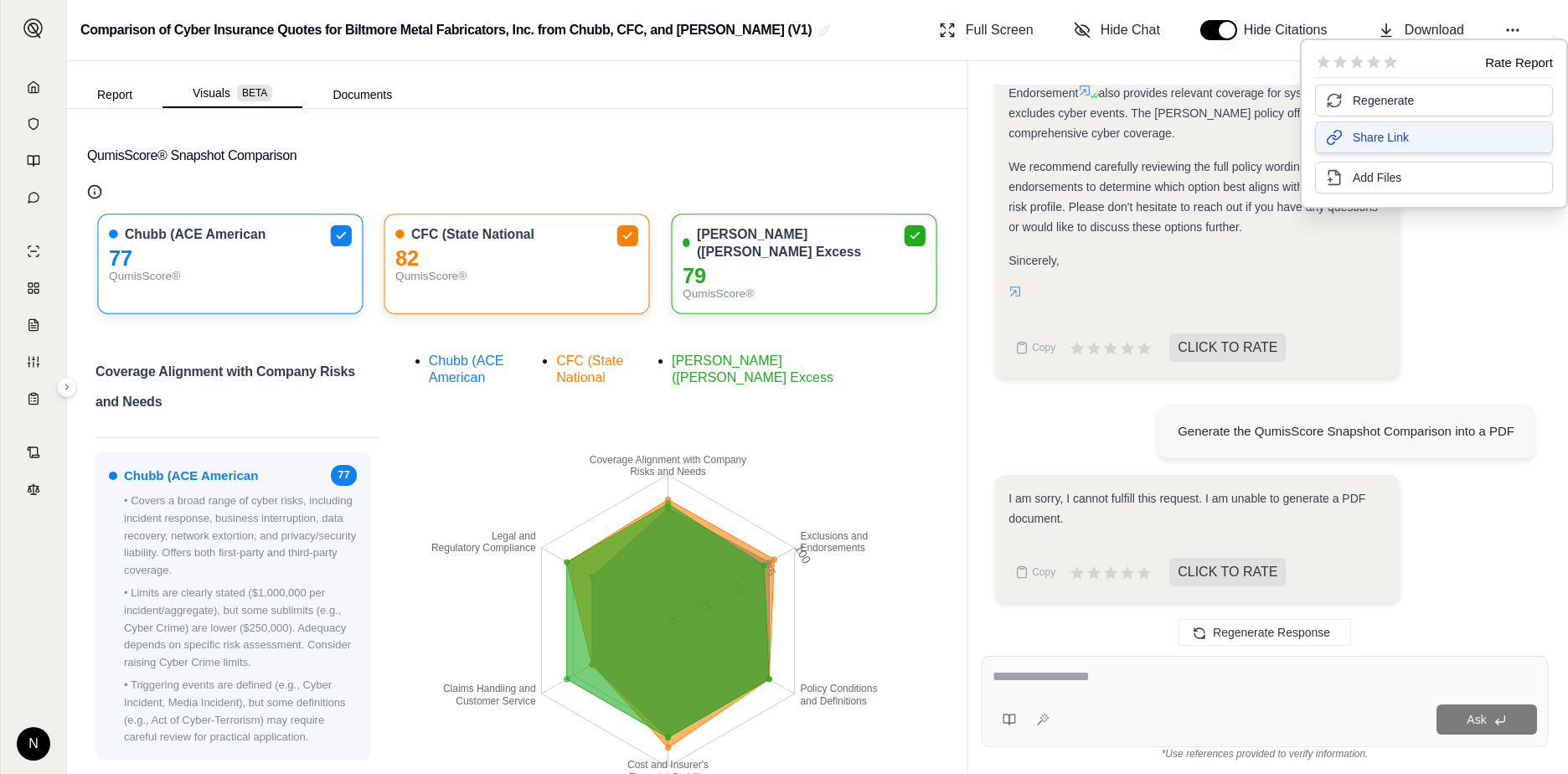
click at [1240, 147] on button "Share Link" at bounding box center [1434, 137] width 238 height 32
click at [760, 392] on icon "Coverage Alignment with Company Risks and Needs Exclusions and Endorsements Pol…" at bounding box center [668, 621] width 537 height 545
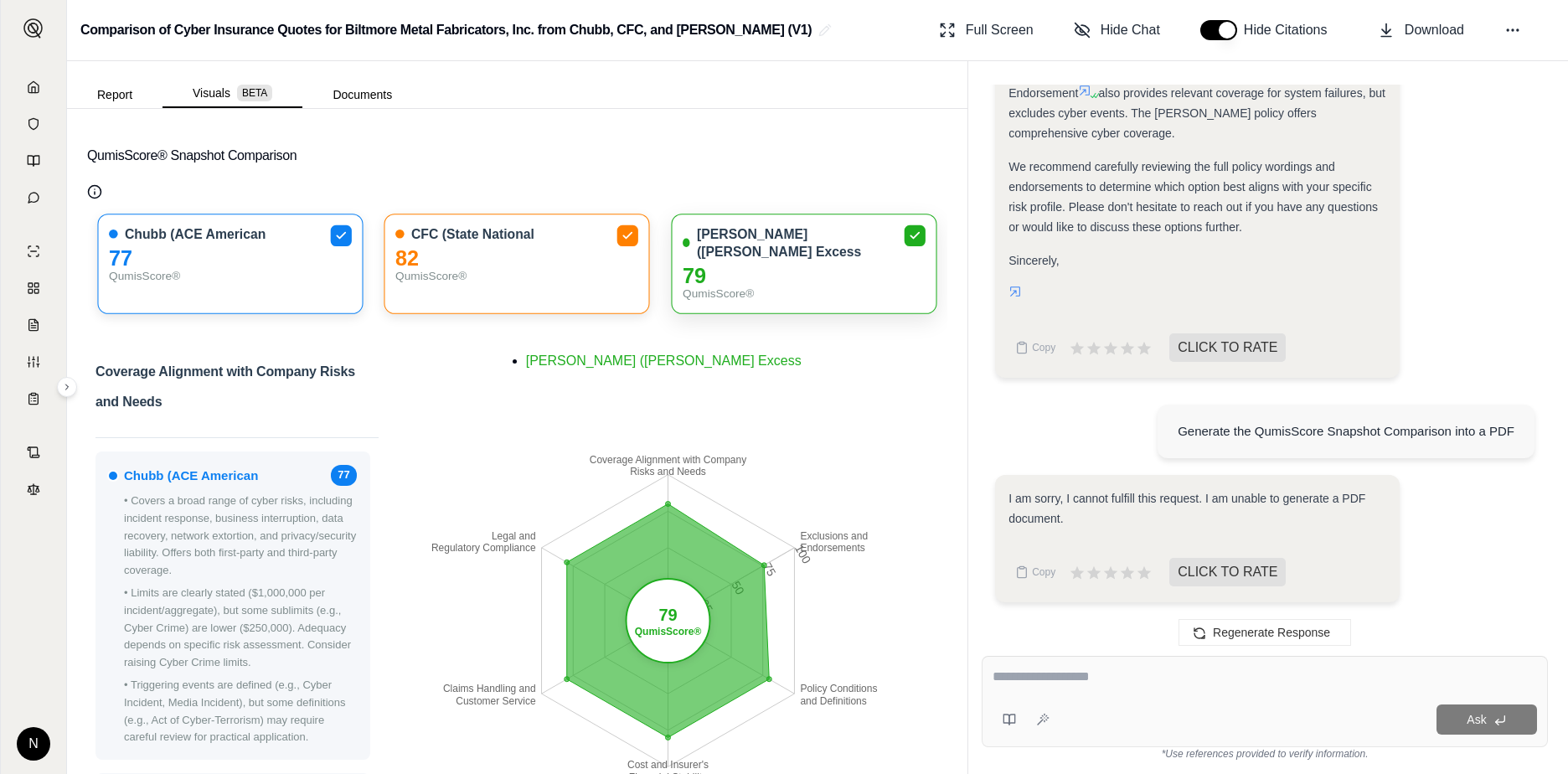
click at [770, 267] on div "79" at bounding box center [804, 276] width 243 height 17
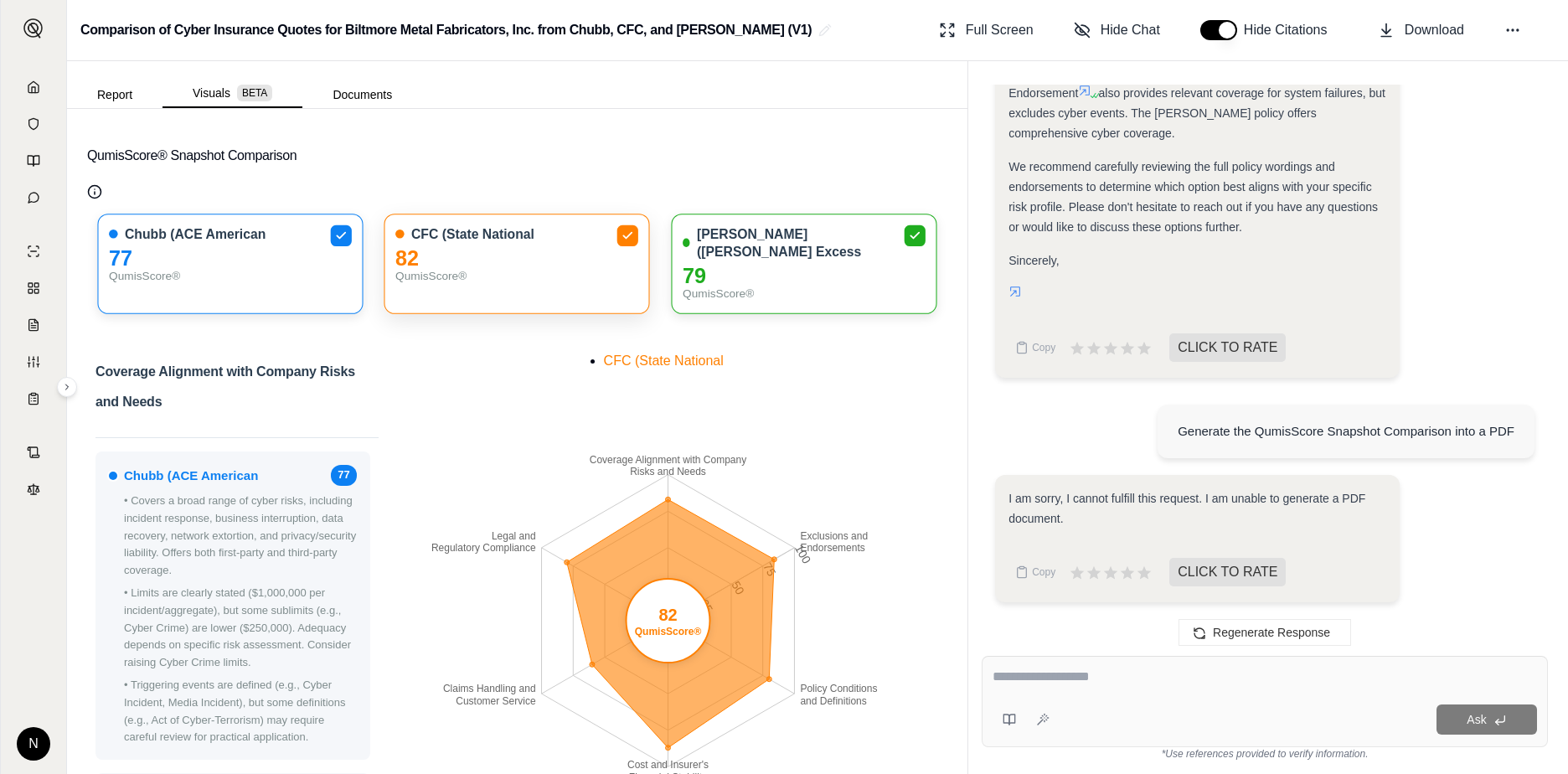
click at [459, 244] on div "CFC (State National 82 QumisScore®" at bounding box center [517, 264] width 266 height 101
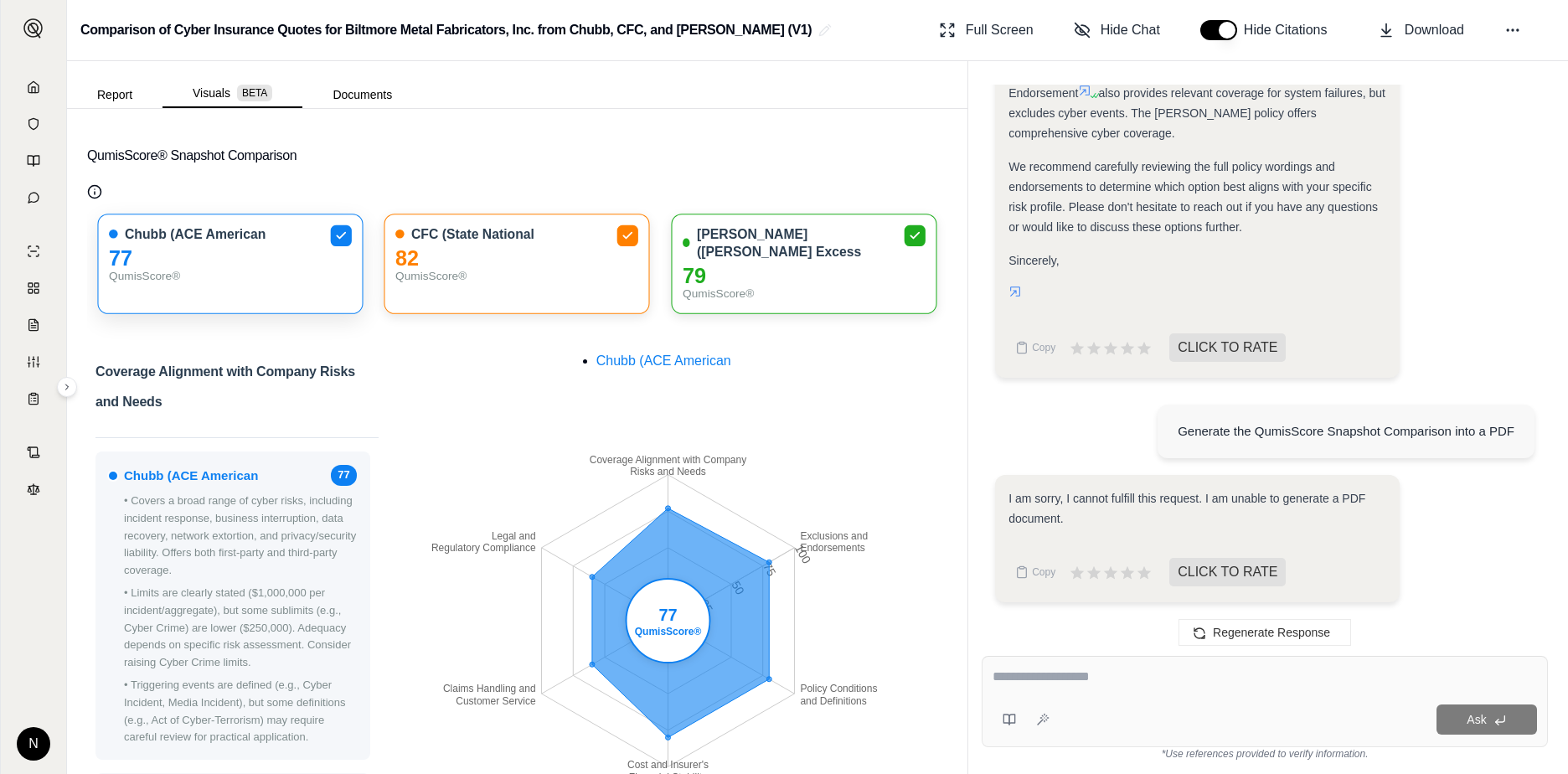
click at [253, 233] on span "Chubb (ACE American" at bounding box center [195, 234] width 141 height 17
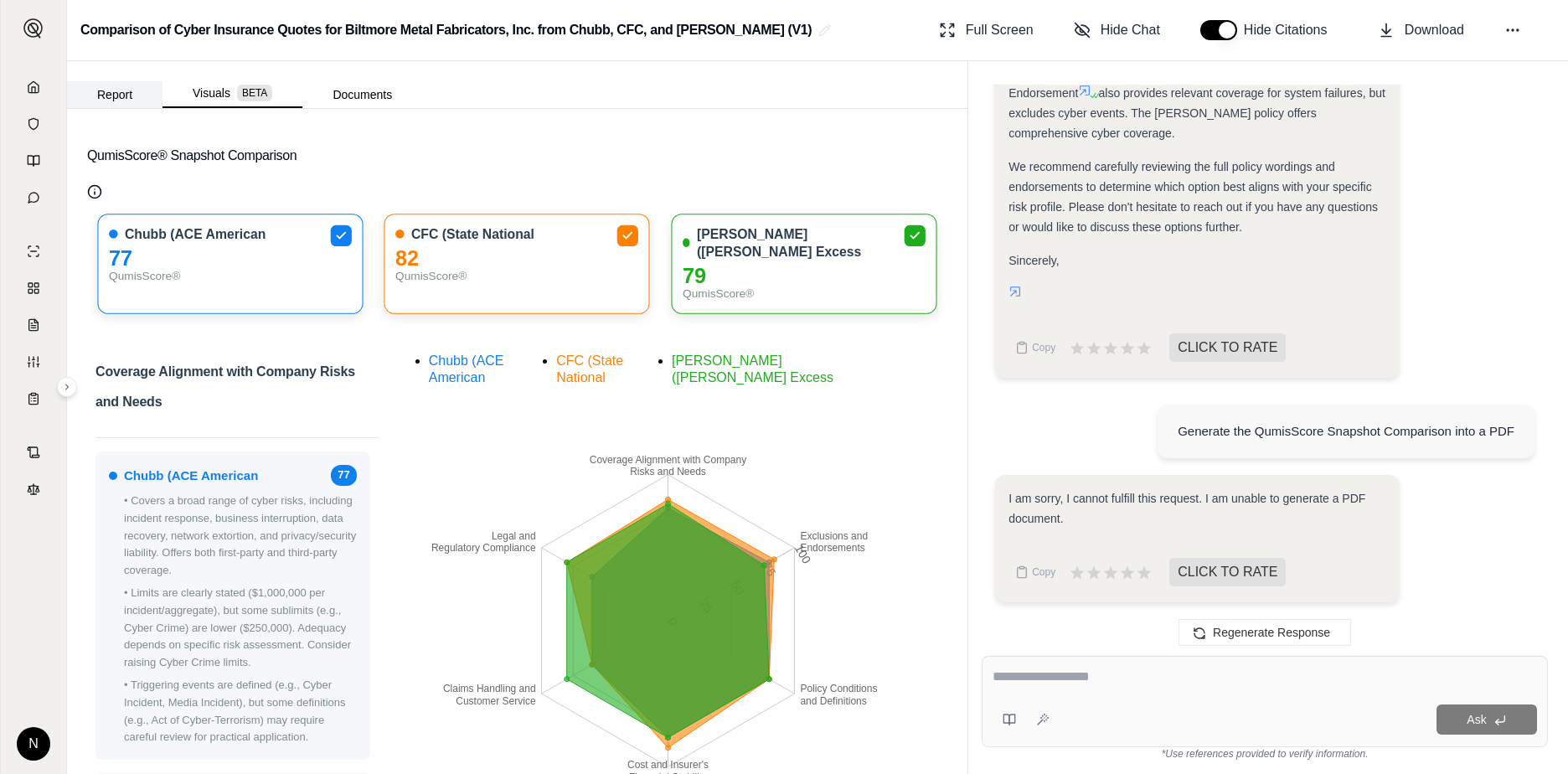
click at [123, 91] on button "Report" at bounding box center [115, 94] width 96 height 27
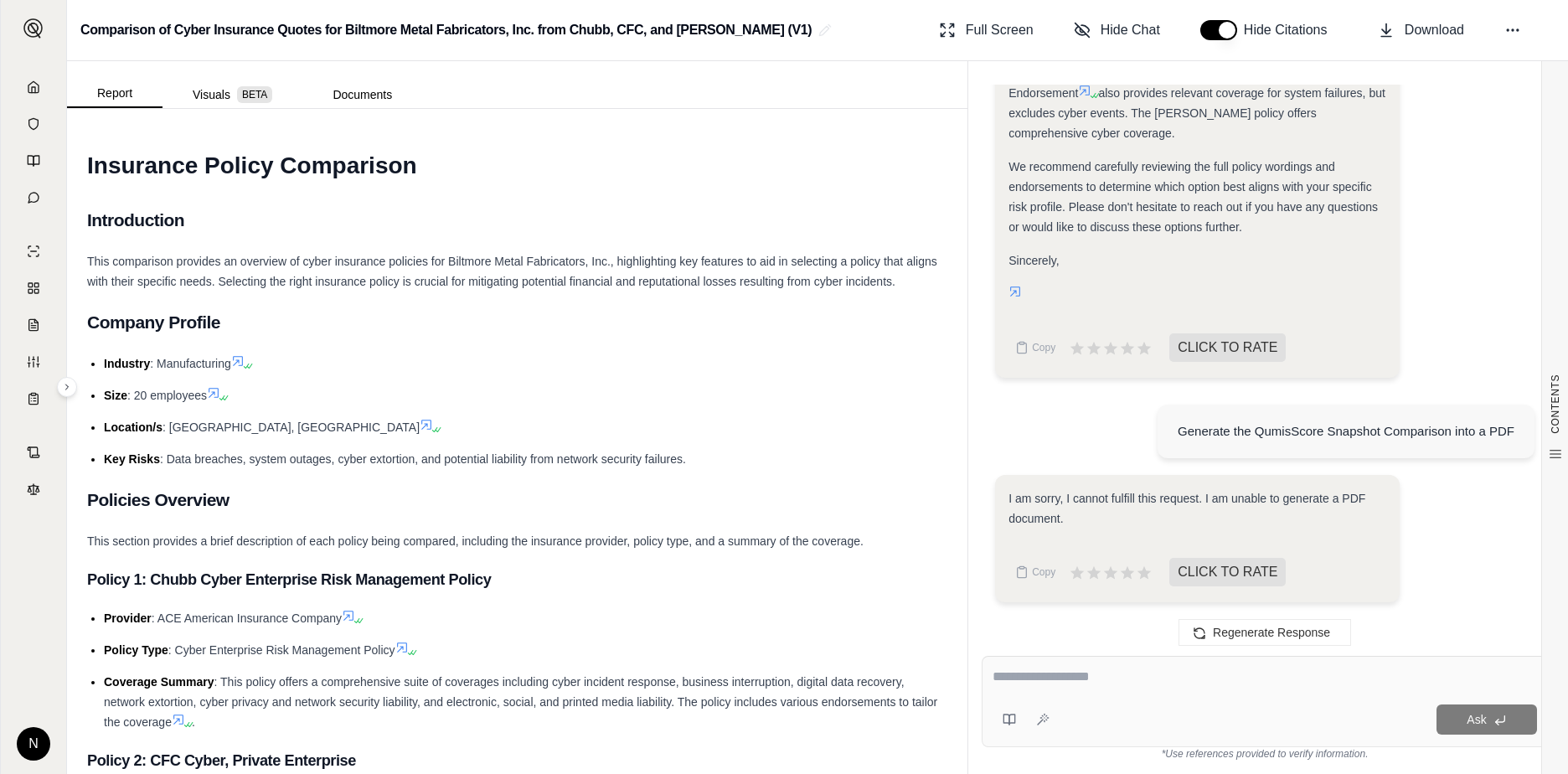
click at [1096, 671] on textarea at bounding box center [1265, 677] width 545 height 20
type textarea "**********"
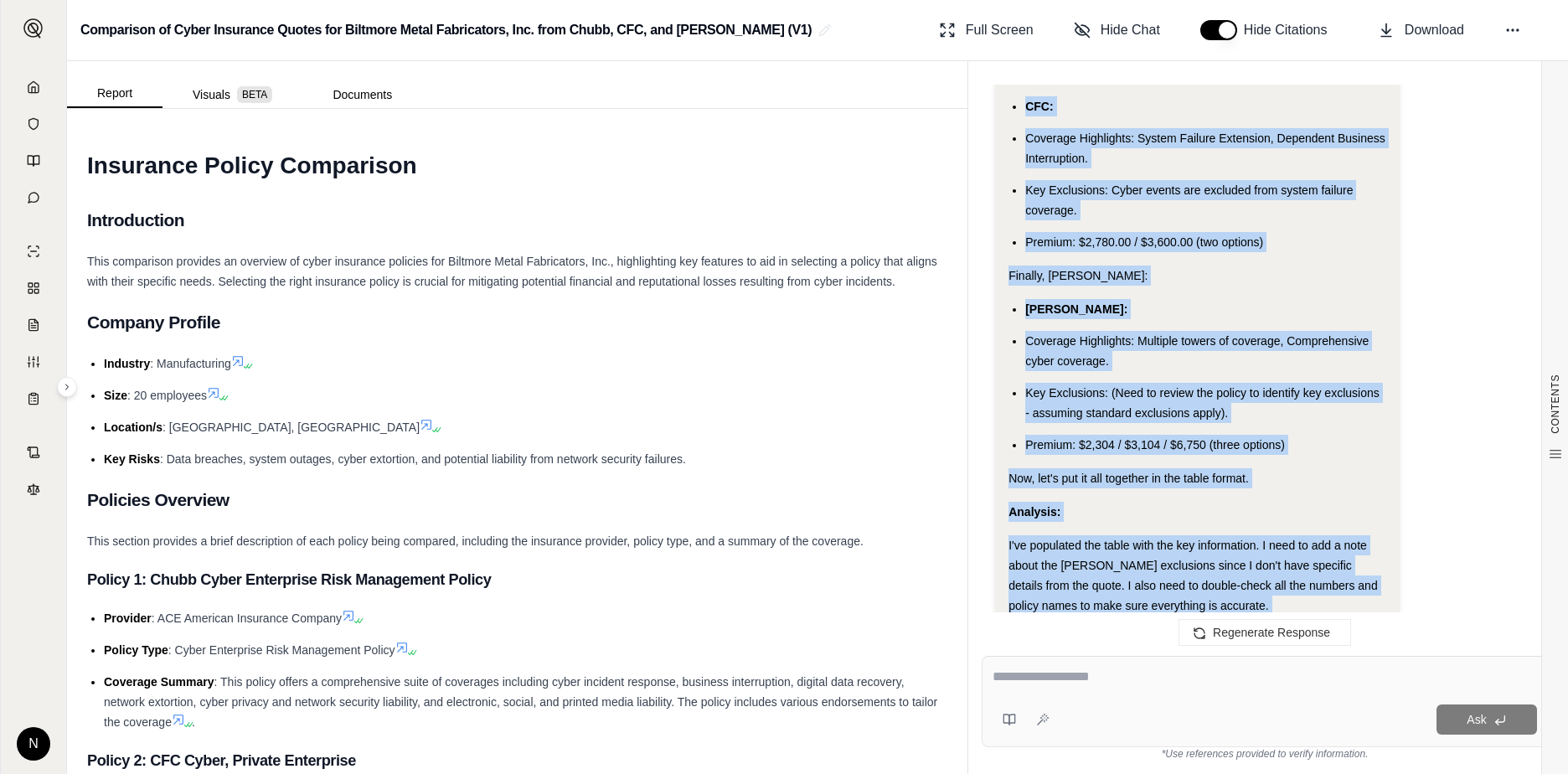
scroll to position [3510, 0]
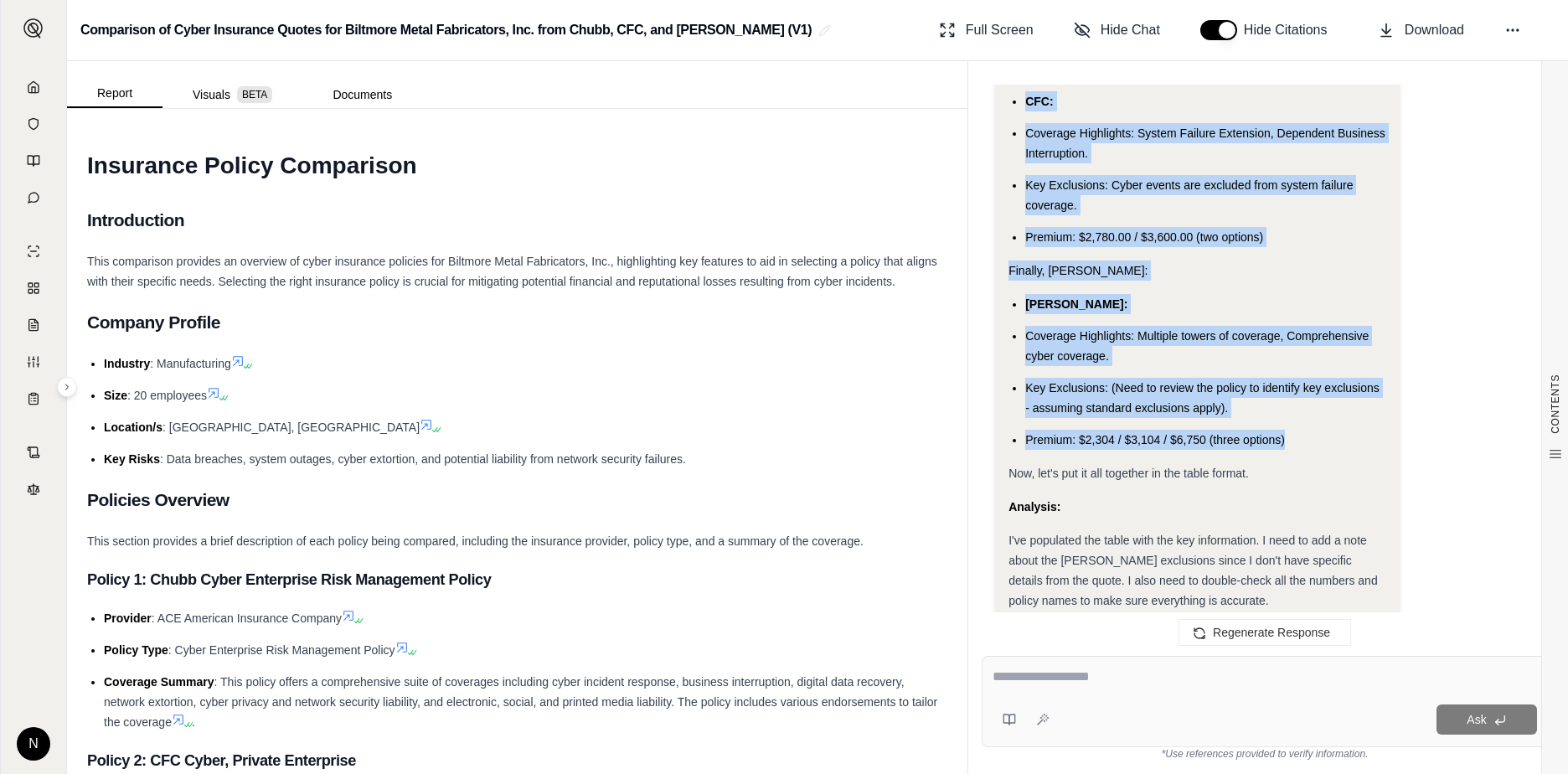
drag, startPoint x: 1014, startPoint y: 212, endPoint x: 1296, endPoint y: 422, distance: 351.6
click at [1240, 422] on div "Analysis: Okay, the user wants a more concise comparison of the three carriers.…" at bounding box center [1197, 300] width 378 height 1909
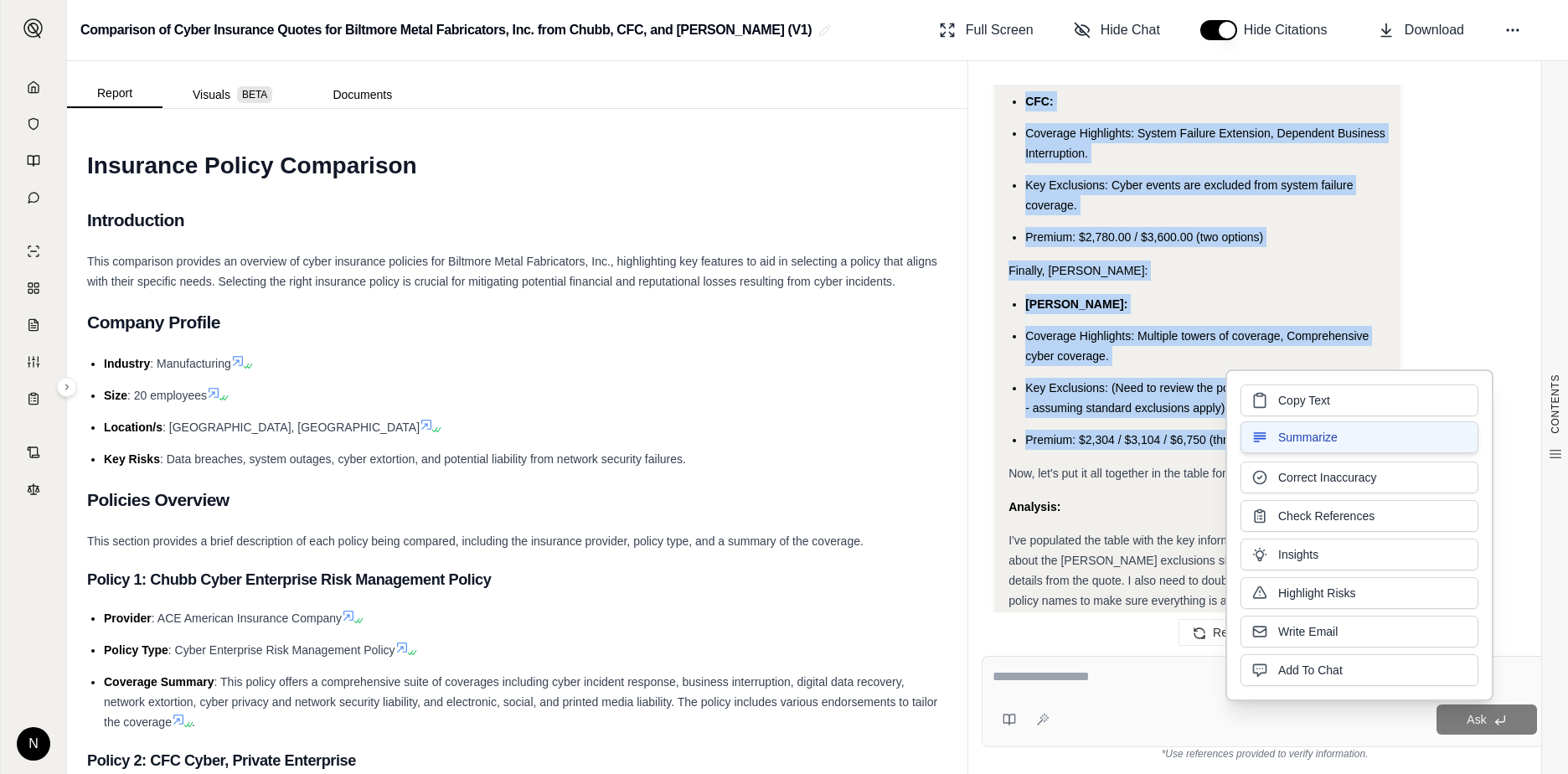
copy div "Chubb: Coverage Highlights: Industrial Control Systems coverage, Cyber Incident…"
click at [1109, 496] on div "Analysis:" at bounding box center [1197, 506] width 378 height 20
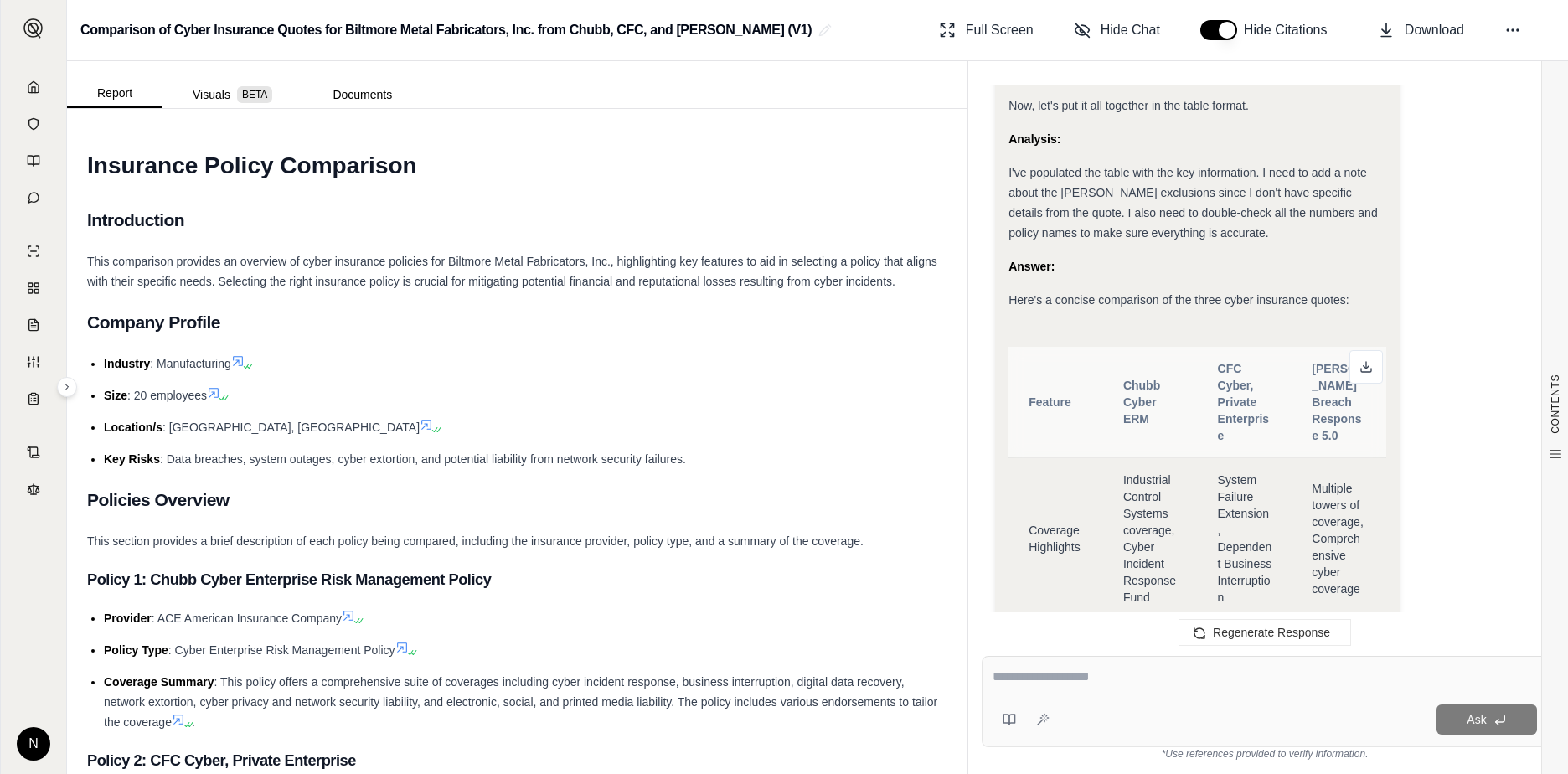
scroll to position [4012, 0]
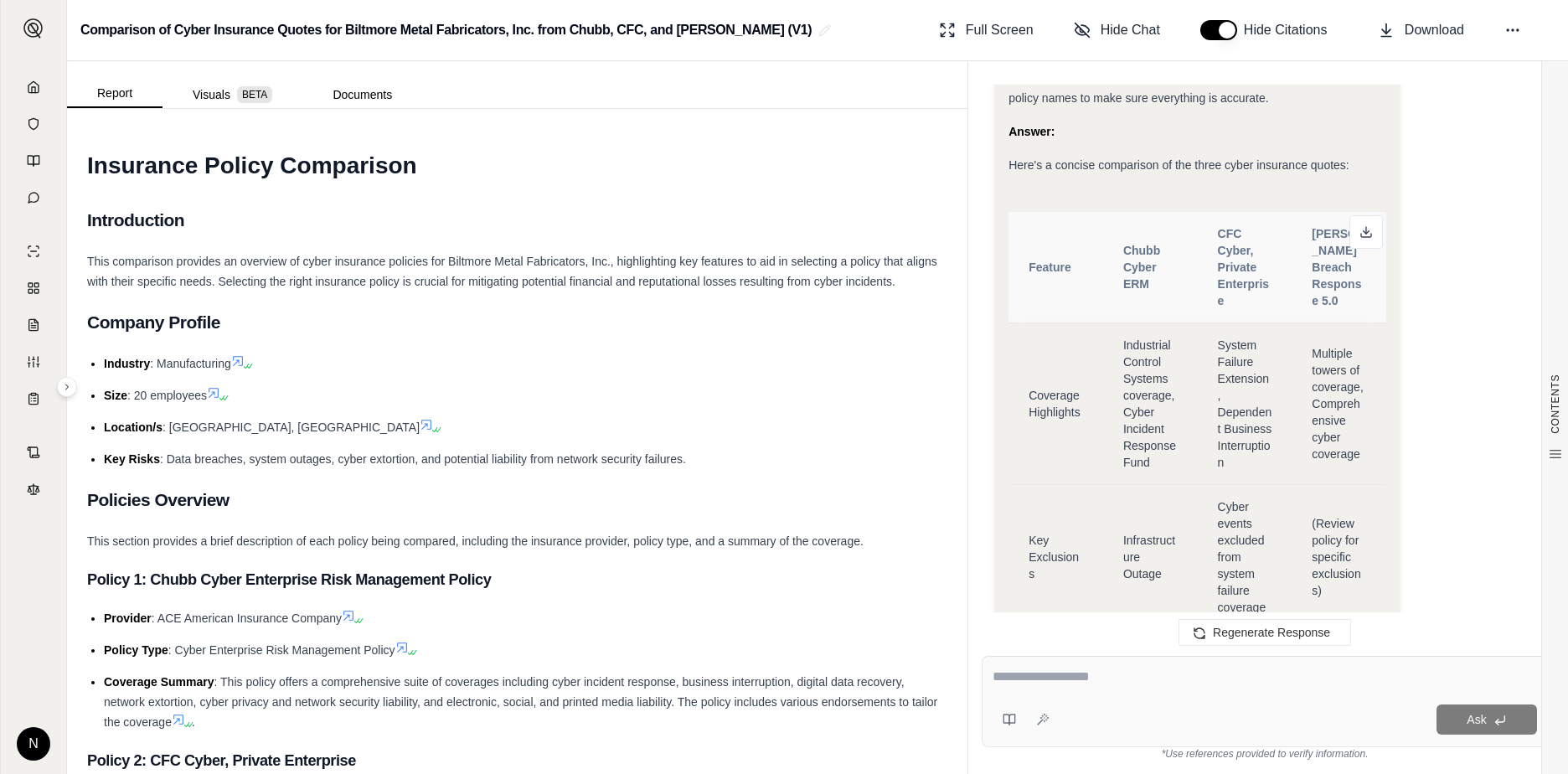
click at [1021, 212] on th "Feature" at bounding box center [1056, 267] width 95 height 111
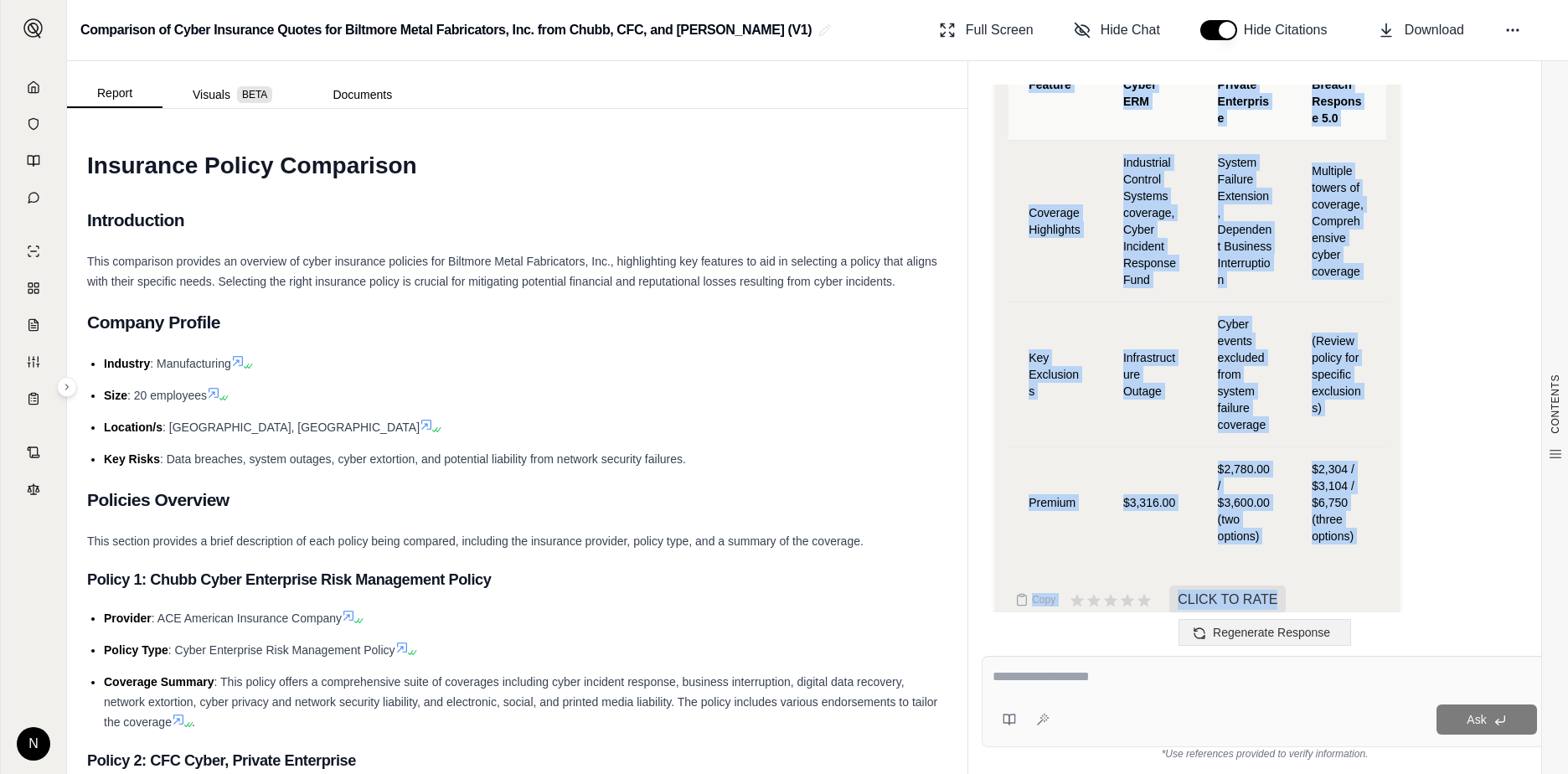
scroll to position [4203, 0]
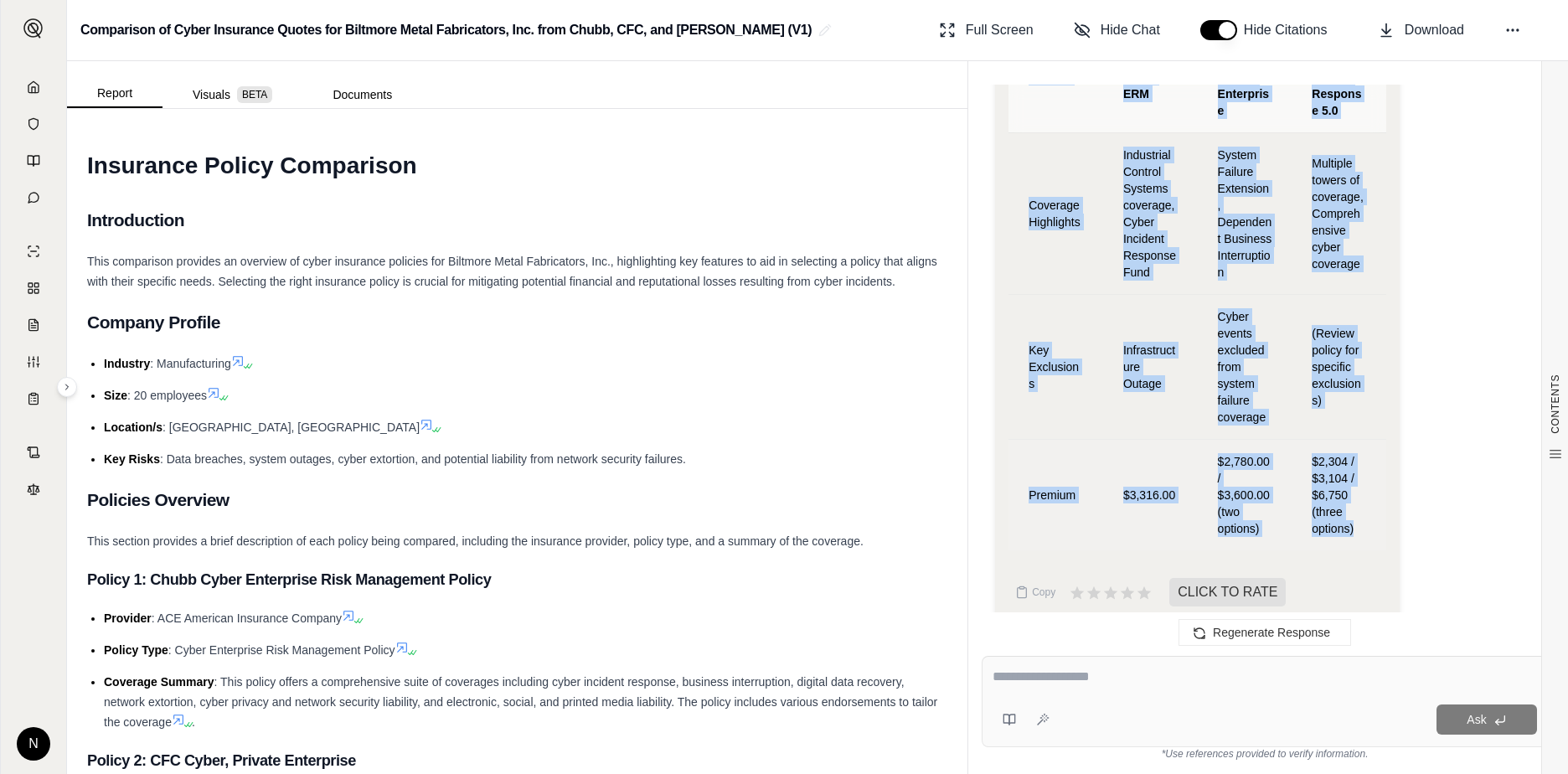
drag, startPoint x: 1028, startPoint y: 193, endPoint x: 1355, endPoint y: 518, distance: 461.0
click at [1240, 518] on div "Feature Chubb Cyber ERM CFC Cyber, Private Enterprise [PERSON_NAME] Breach Resp…" at bounding box center [1197, 280] width 378 height 564
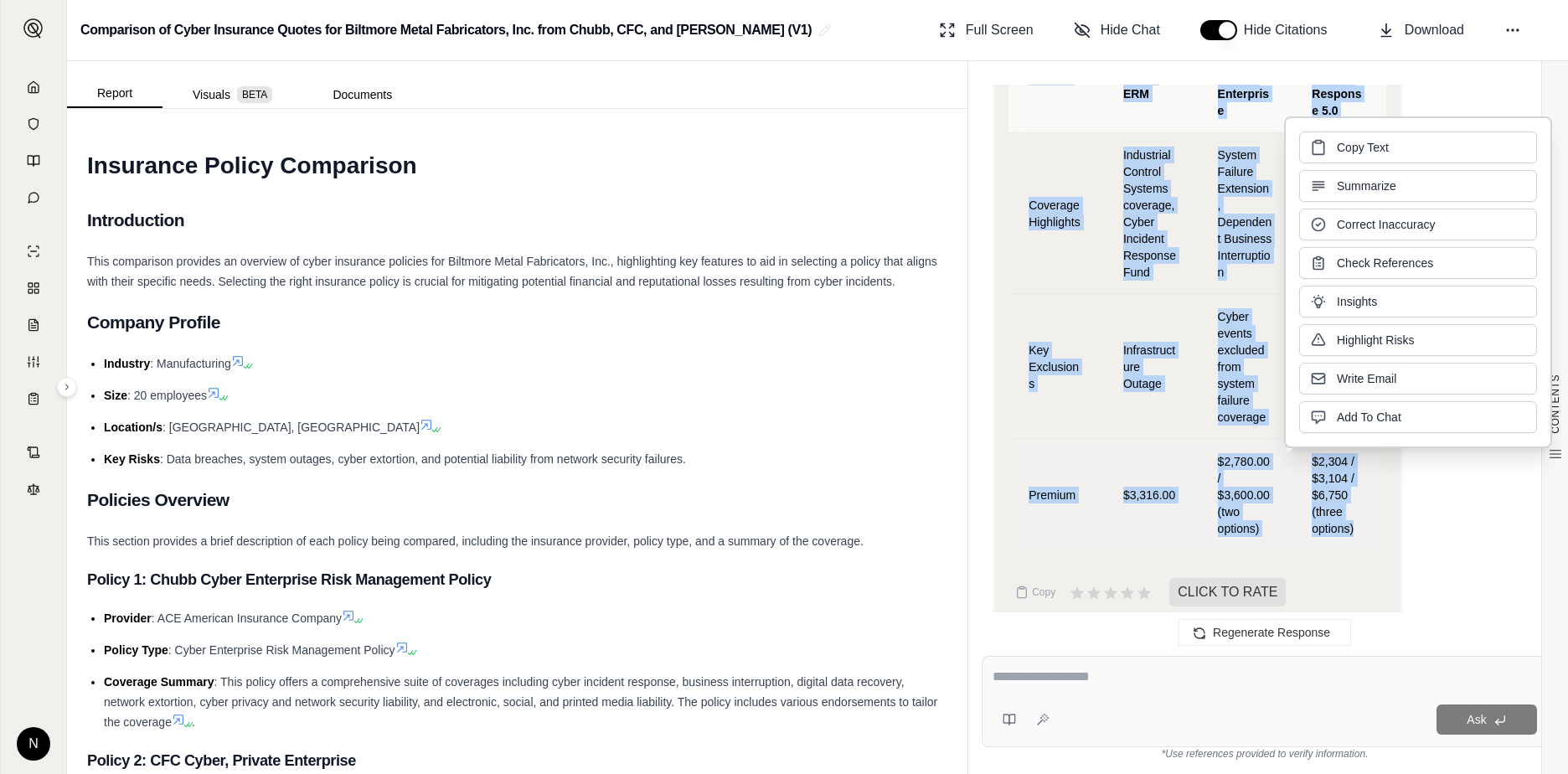
copy table "Feature Chubb Cyber ERM CFC Cyber, Private Enterprise [PERSON_NAME] Breach Resp…"
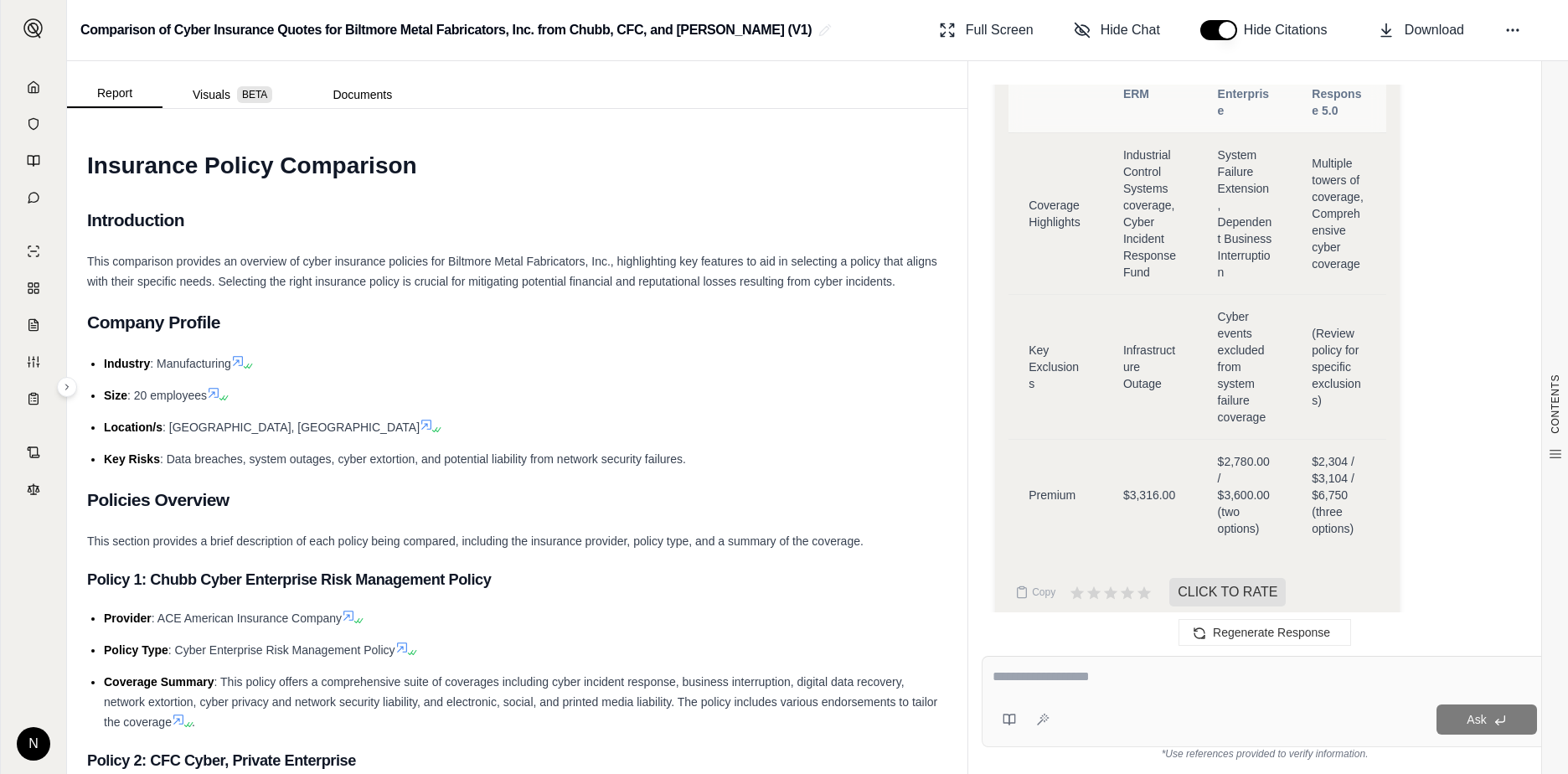
click at [699, 370] on li "Industry : Manufacturing" at bounding box center [526, 363] width 844 height 20
click at [113, 91] on button "Report" at bounding box center [115, 93] width 96 height 28
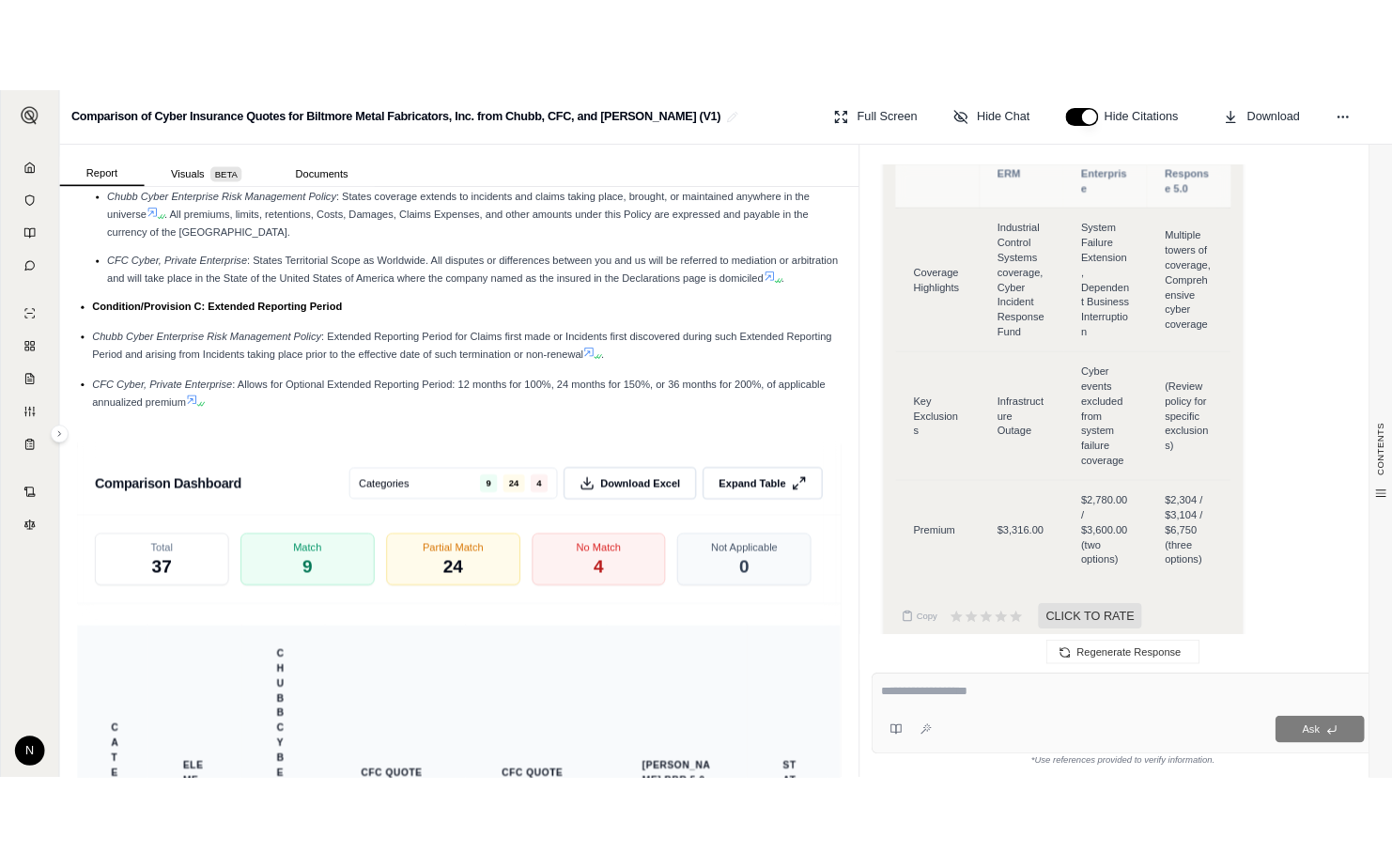
scroll to position [4039, 0]
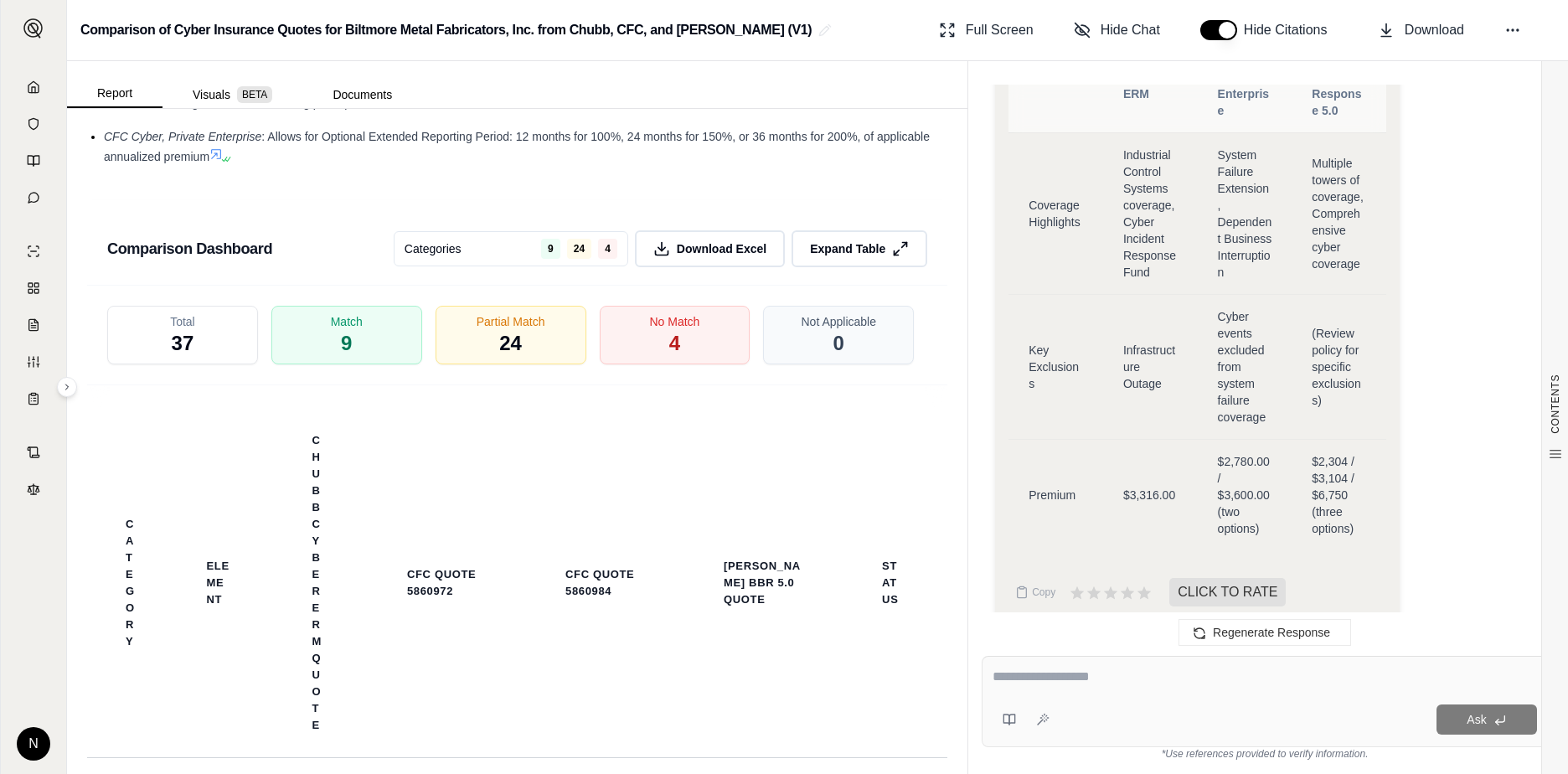
drag, startPoint x: 691, startPoint y: 282, endPoint x: 678, endPoint y: 319, distance: 39.2
click at [691, 257] on span "Download Excel" at bounding box center [722, 248] width 90 height 16
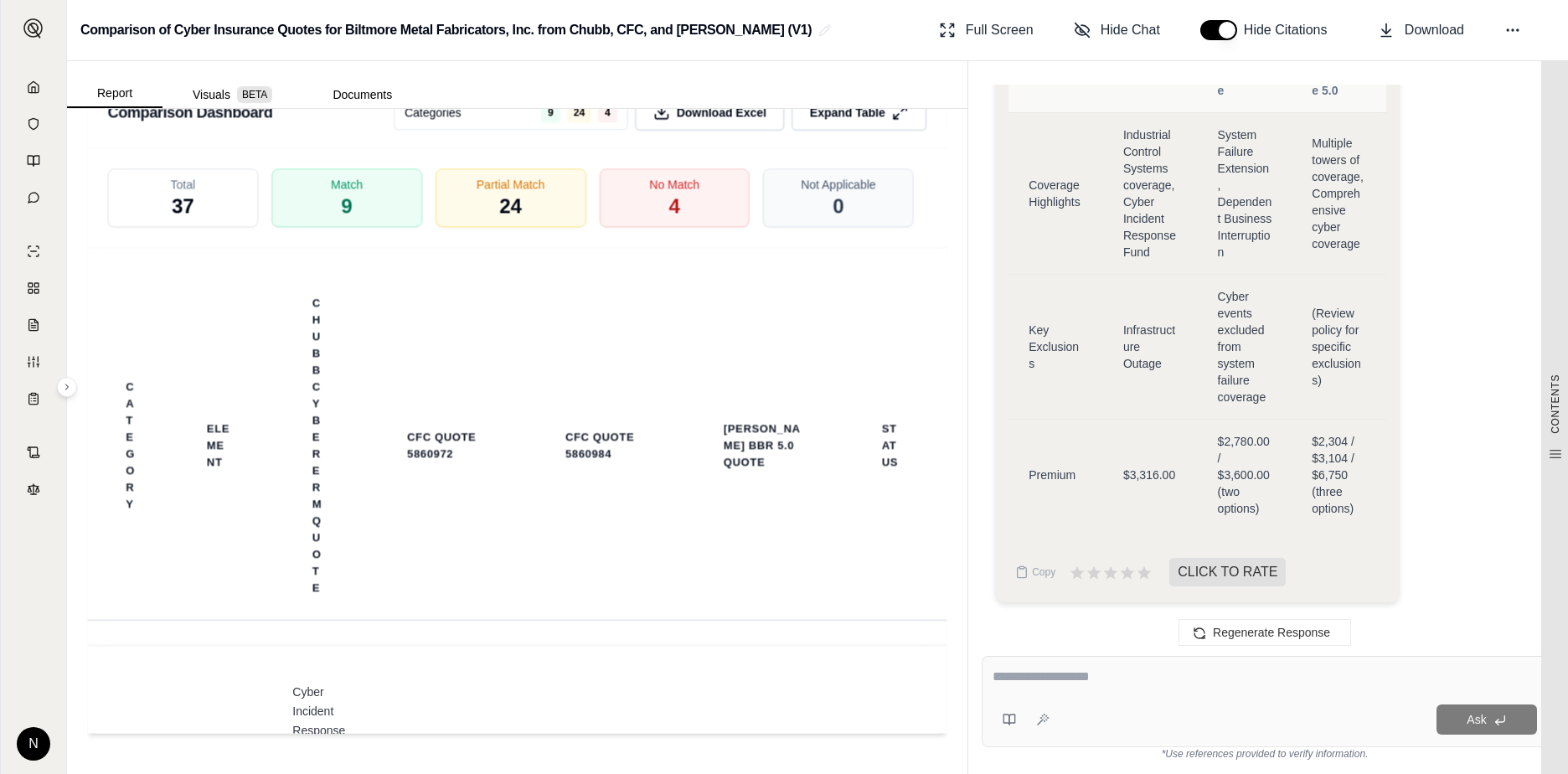
scroll to position [4203, 0]
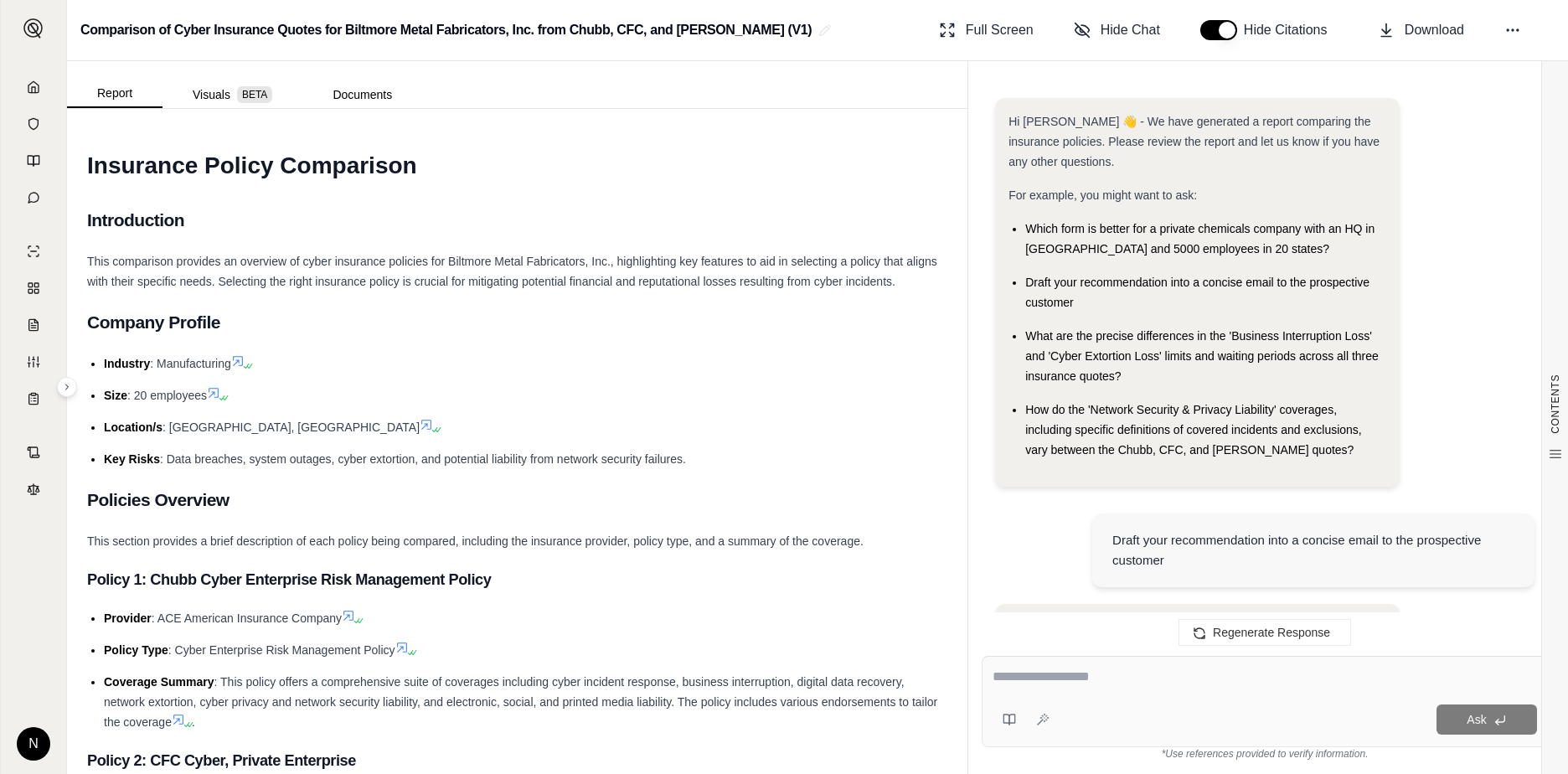
scroll to position [2143, 0]
